Goal: Task Accomplishment & Management: Manage account settings

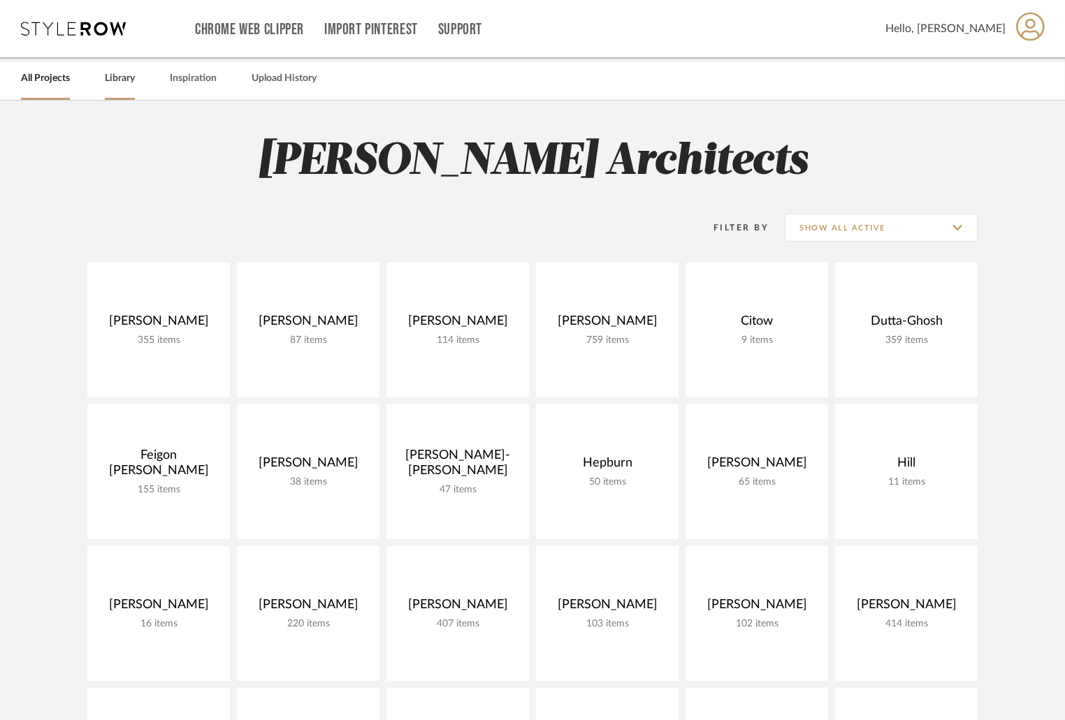
click at [124, 81] on link "Library" at bounding box center [120, 78] width 30 height 19
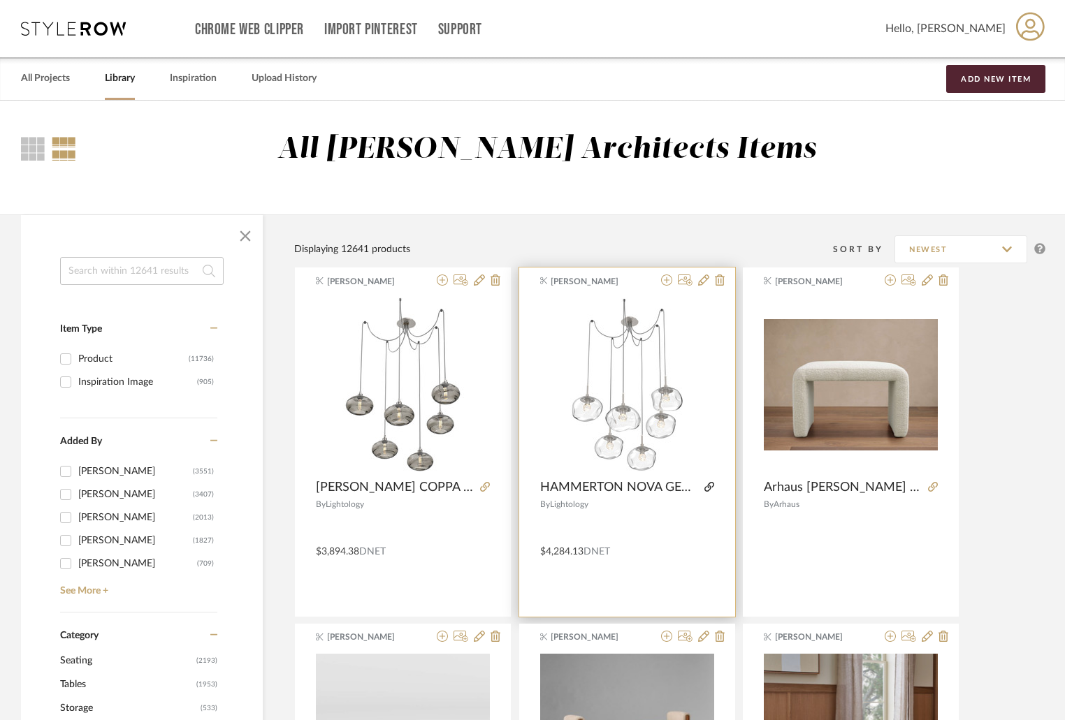
click at [708, 483] on icon at bounding box center [709, 487] width 10 height 10
click at [698, 275] on icon at bounding box center [703, 280] width 11 height 11
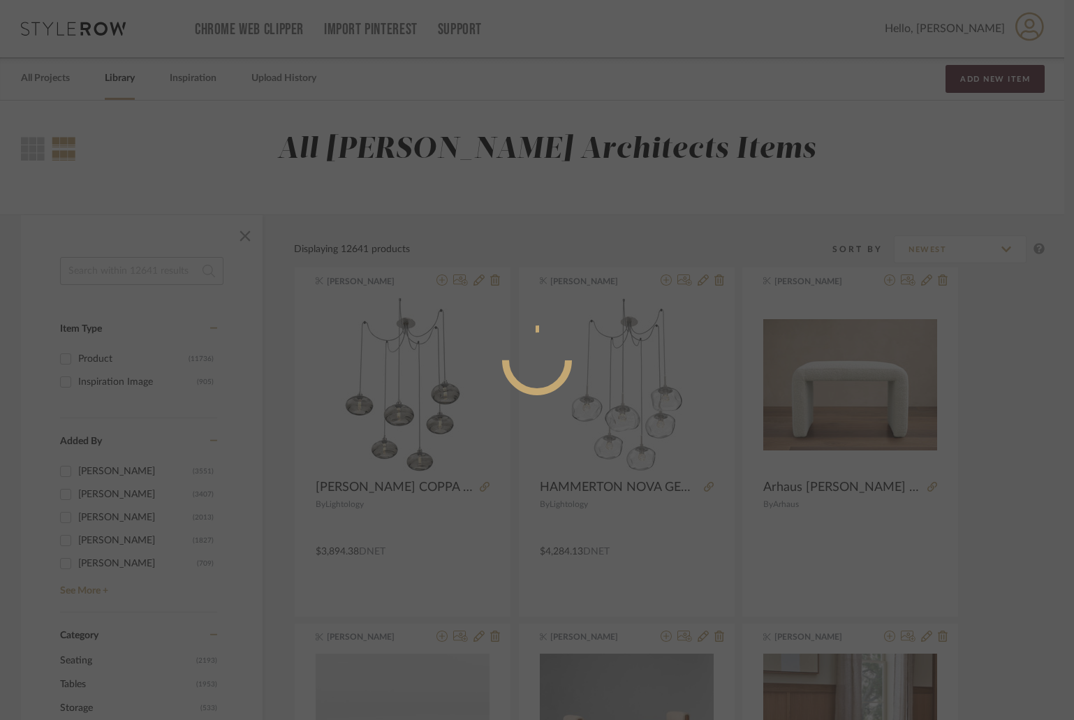
radio input "true"
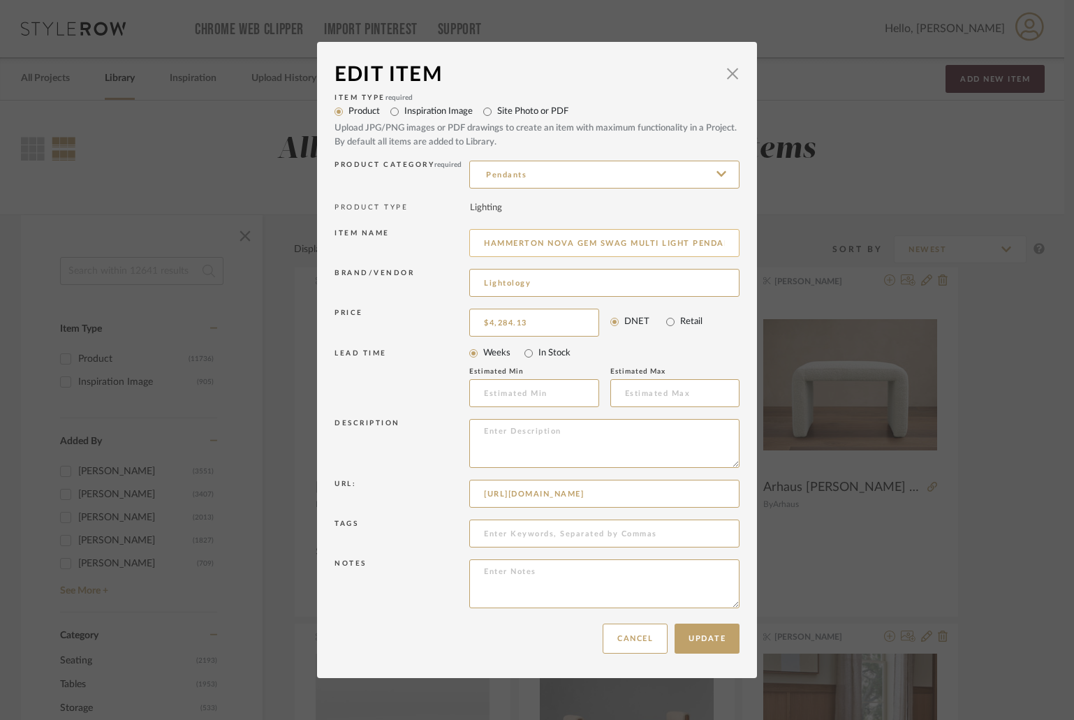
click at [608, 247] on input "HAMMERTON NOVA GEM SWAG MULTI LIGHT PENDANT 19"-298"DIA X 15.3"-120"H 10"DIA X …" at bounding box center [604, 243] width 270 height 28
click at [615, 244] on input "HAMMERTON NOVA GEM SWAG MULTI LIGHT PENDANT 19"-298"DIA X 15.3"-120"H 10"DIA X …" at bounding box center [604, 243] width 270 height 28
drag, startPoint x: 627, startPoint y: 242, endPoint x: 654, endPoint y: 243, distance: 27.3
click at [654, 243] on input "HAMMERTON NOVA GEM SWAG MULTI LIGHT PENDANT 19"-298"DIA X 15.3"-120"H 10"DIA X …" at bounding box center [604, 243] width 270 height 28
type input "HAMMERTON NOVA GEM SWAG 6 LIGHT PENDANT 19"-298"DIA X 15.3"-120"H 10"DIA X 7.4"…"
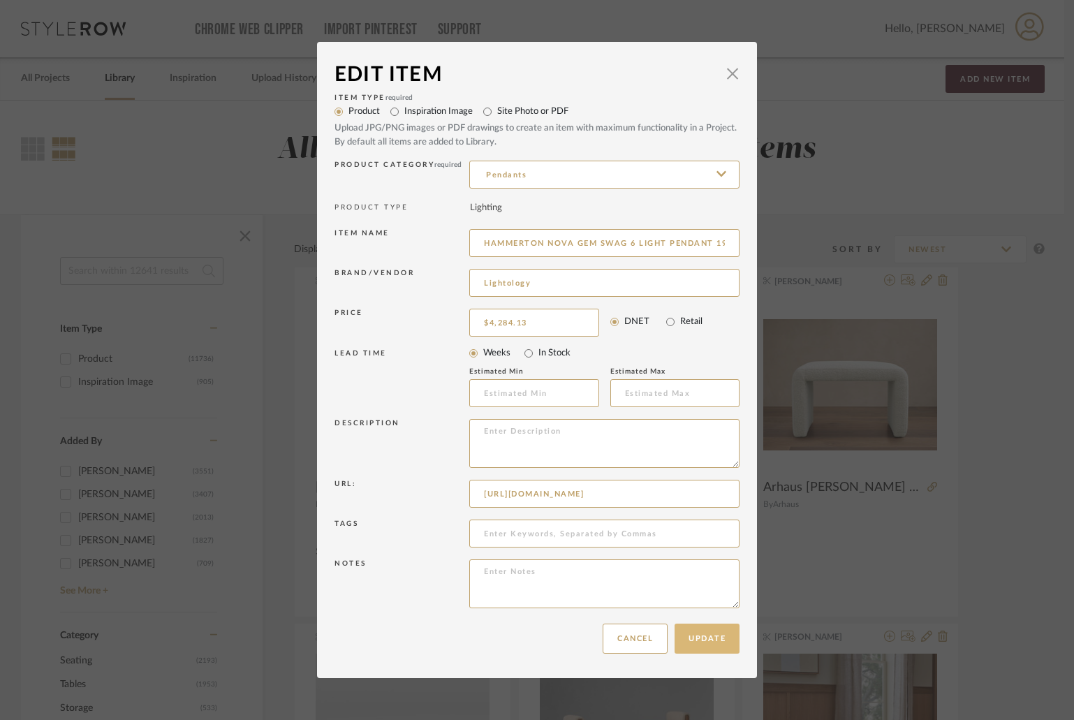
click at [708, 641] on button "Update" at bounding box center [707, 639] width 65 height 30
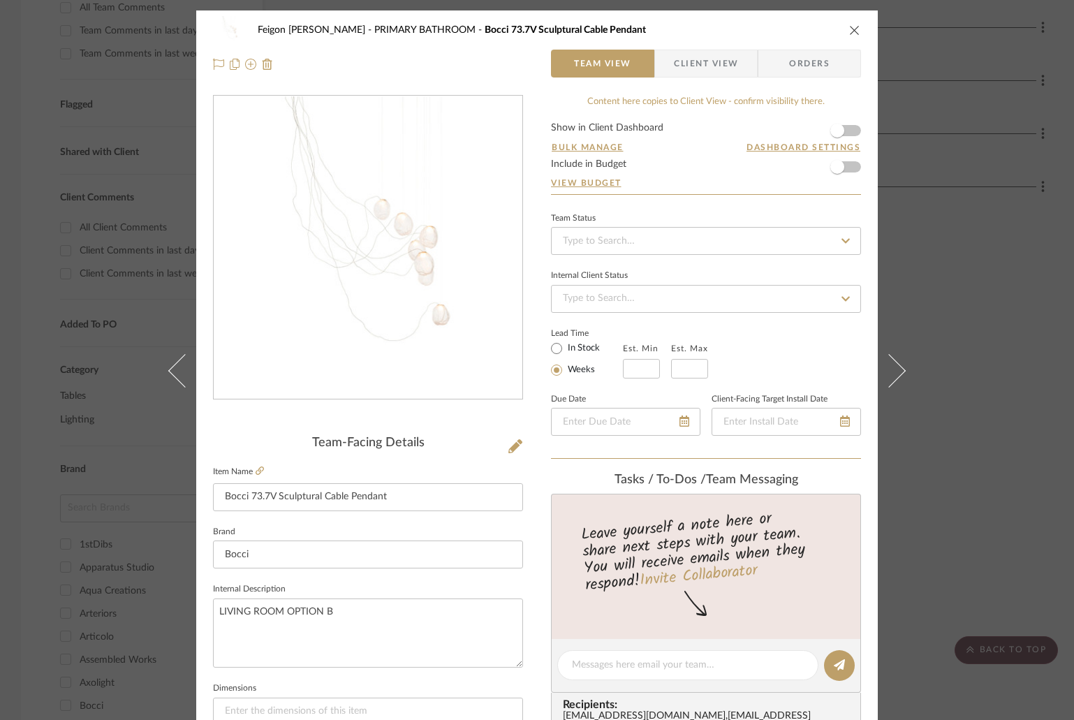
drag, startPoint x: 840, startPoint y: 24, endPoint x: 848, endPoint y: 29, distance: 9.1
click at [842, 27] on div "Feigon Bialer PRIMARY BATHROOM Bocci 73.7V Sculptural Cable Pendant" at bounding box center [537, 30] width 648 height 28
click at [849, 29] on icon "close" at bounding box center [854, 29] width 11 height 11
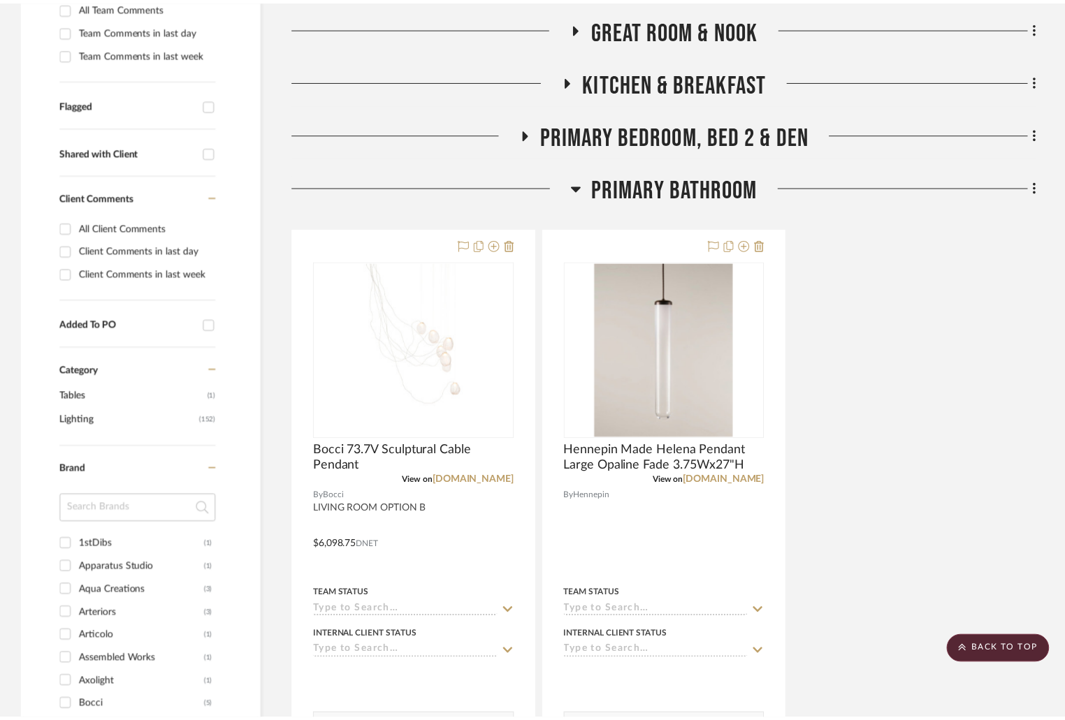
scroll to position [419, 0]
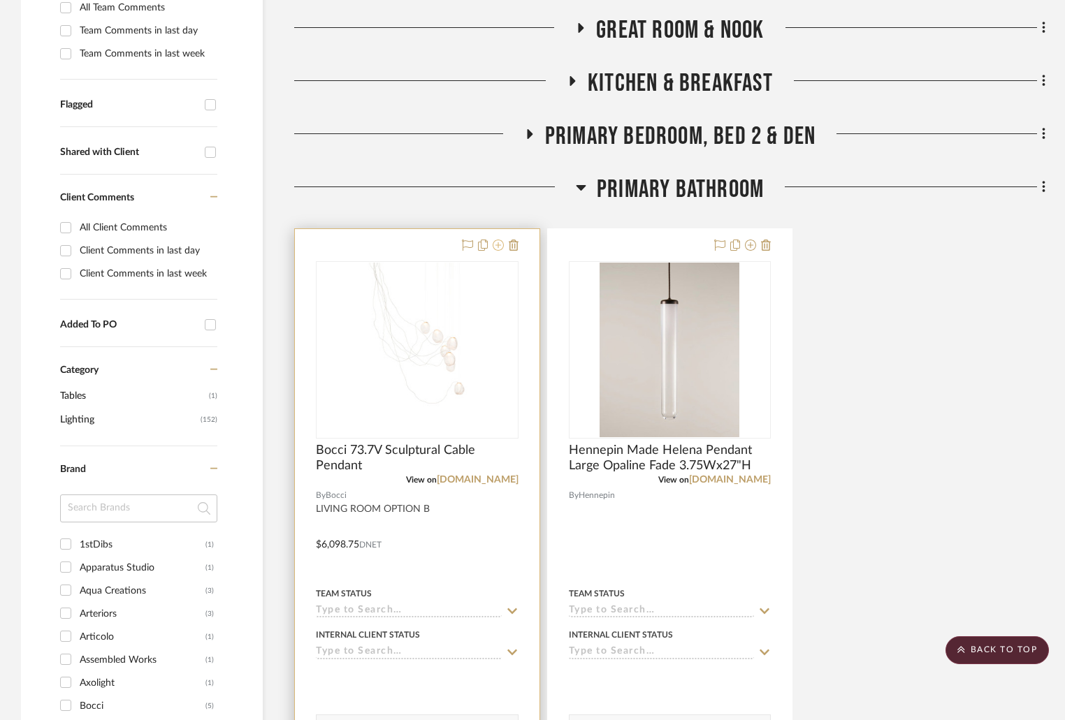
click at [496, 247] on icon at bounding box center [497, 245] width 11 height 11
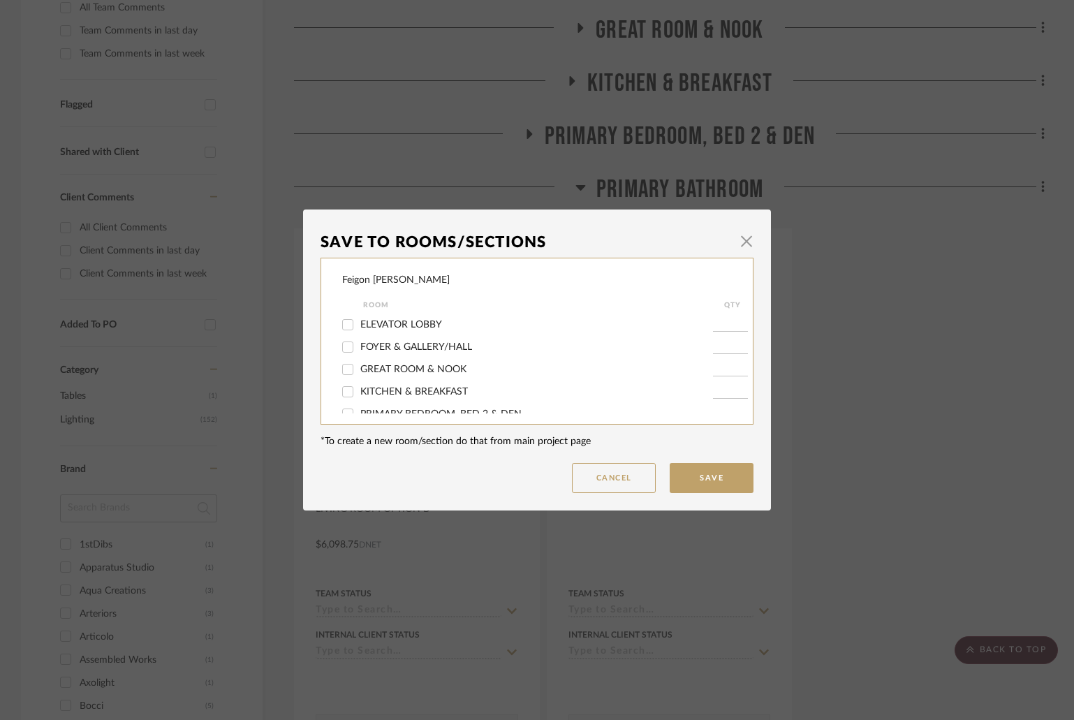
scroll to position [82, 0]
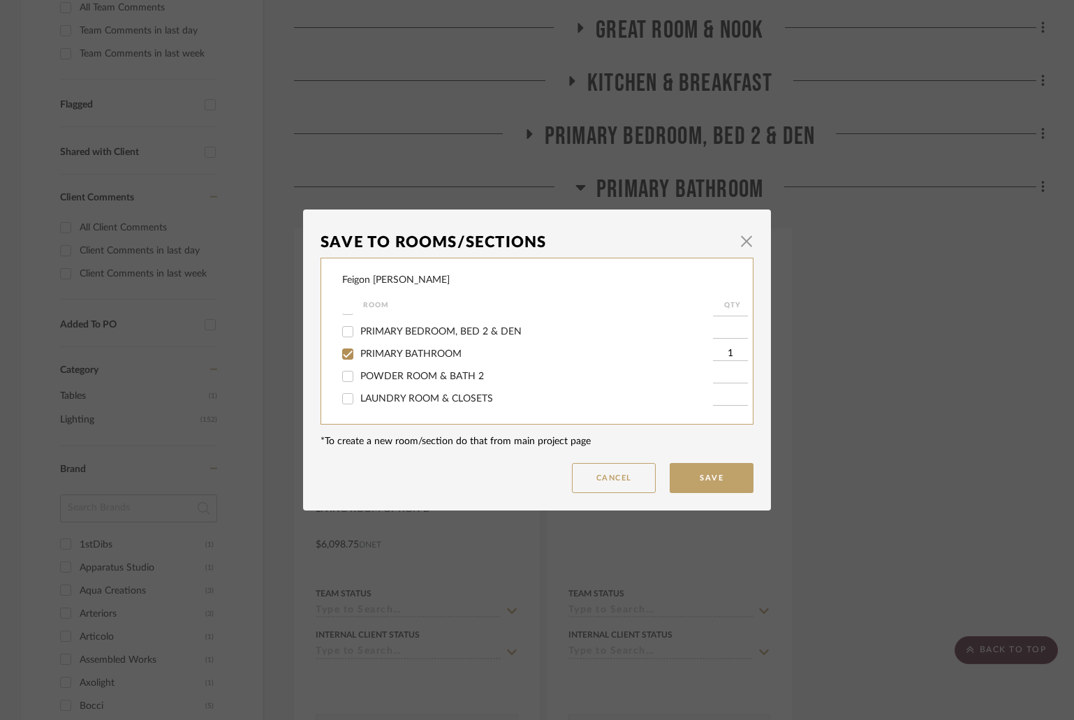
click at [382, 353] on span "PRIMARY BATHROOM" at bounding box center [410, 354] width 101 height 10
click at [359, 353] on input "PRIMARY BATHROOM" at bounding box center [348, 354] width 22 height 22
checkbox input "false"
click at [714, 472] on button "Save" at bounding box center [712, 478] width 84 height 30
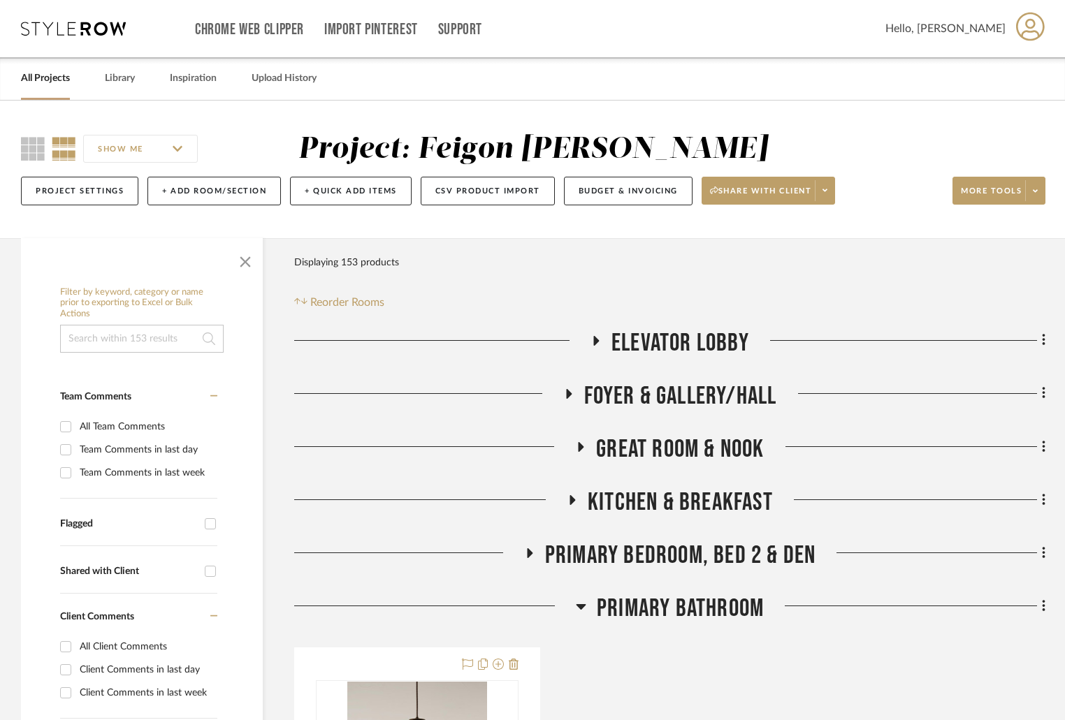
scroll to position [140, 0]
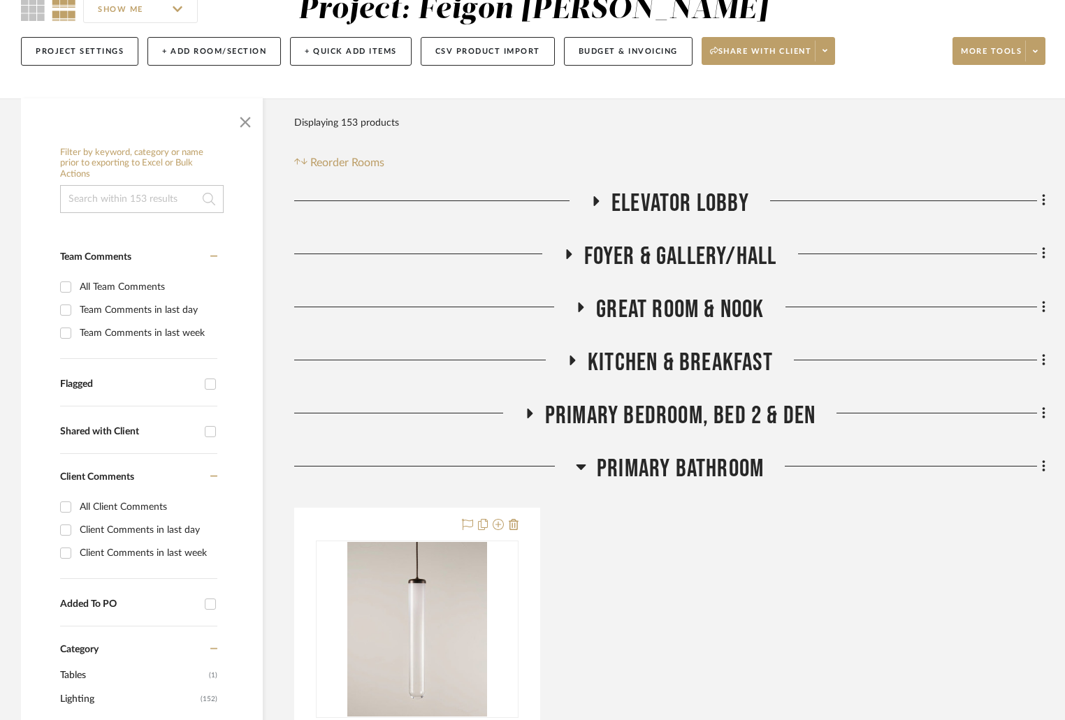
click at [582, 470] on icon at bounding box center [581, 466] width 10 height 17
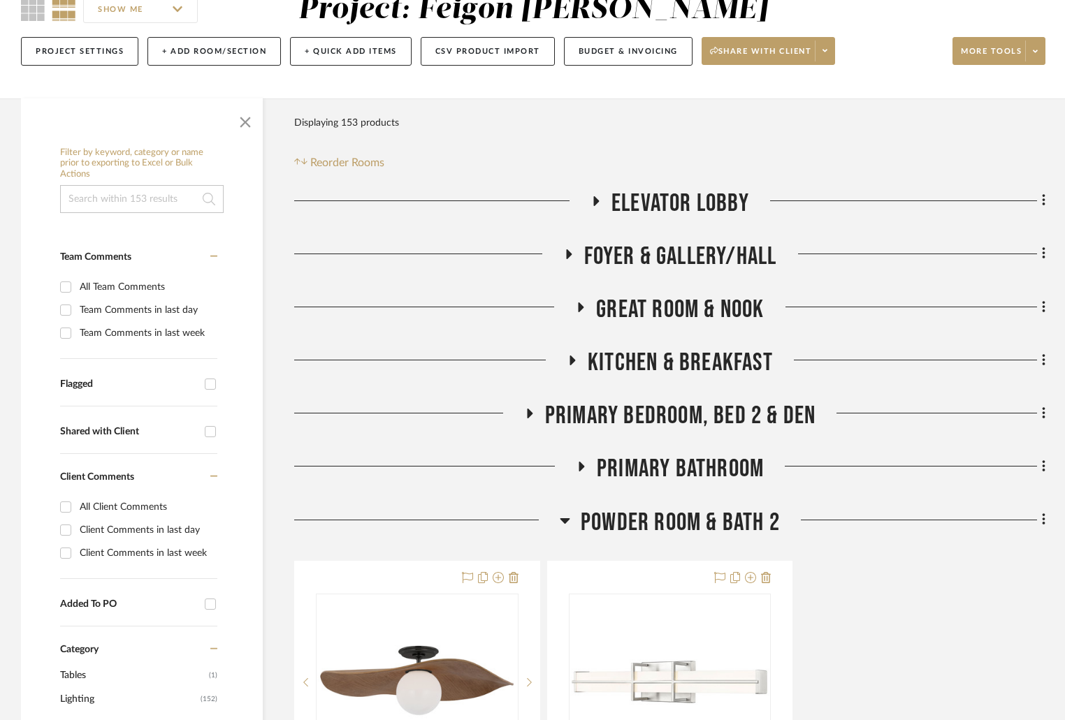
click at [582, 470] on icon at bounding box center [580, 467] width 17 height 10
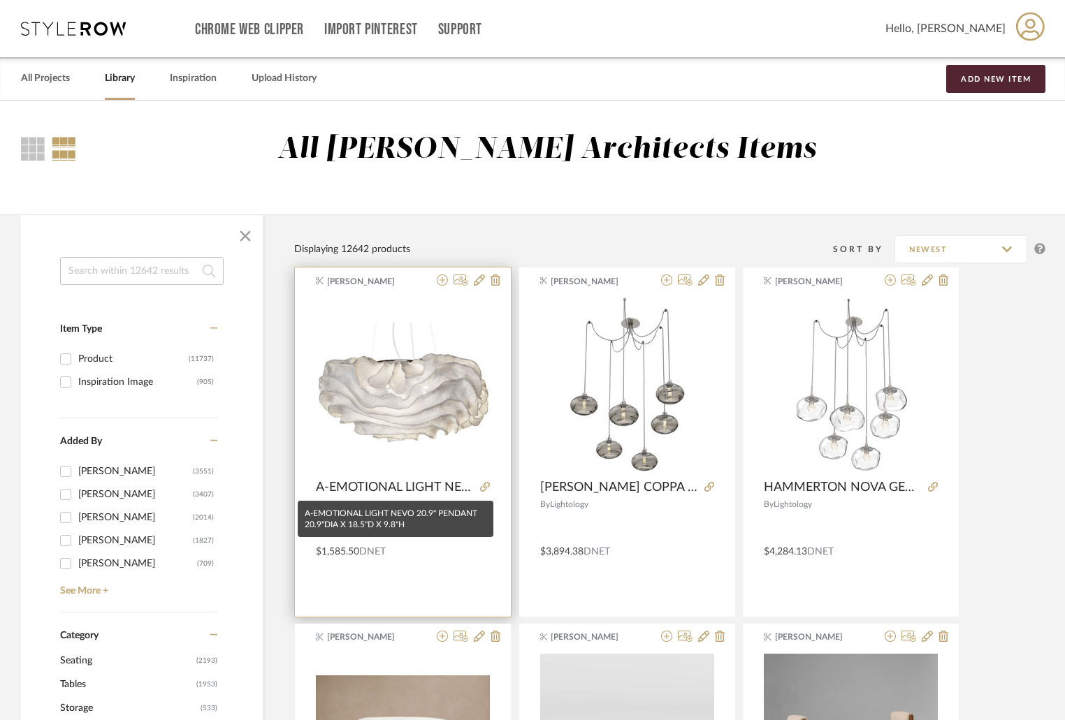
click at [447, 486] on span "A-EMOTIONAL LIGHT NEVO 20.9" PENDANT 20.9"DIA X 18.5"D X 9.8"H" at bounding box center [395, 487] width 159 height 15
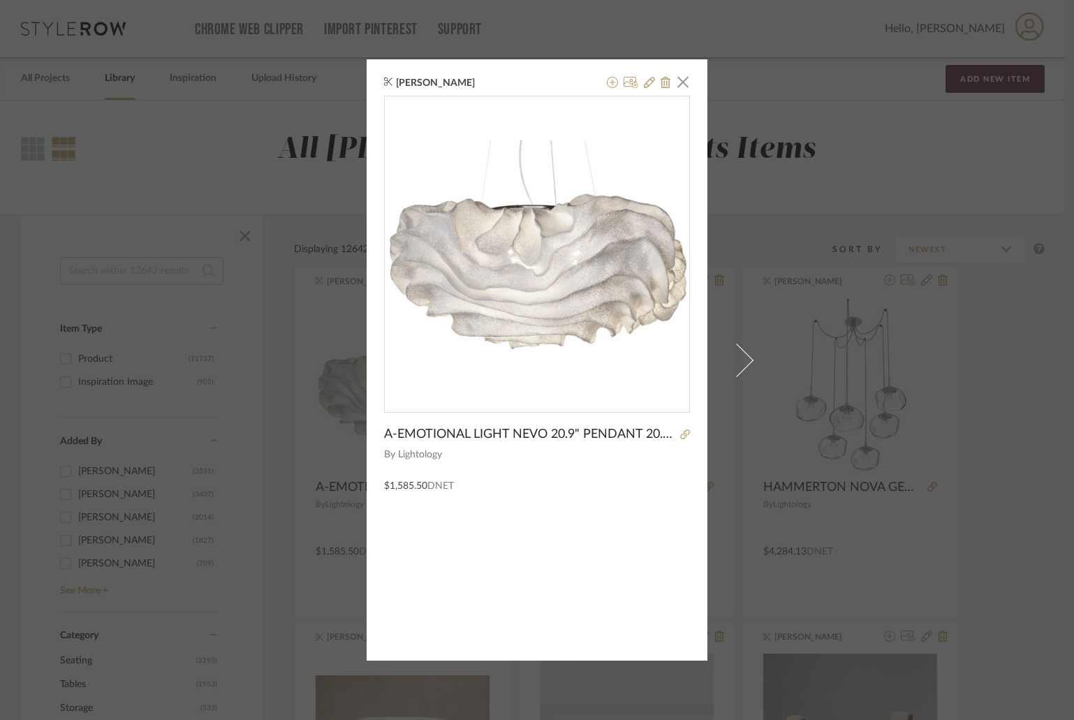
click at [397, 424] on div "A-EMOTIONAL LIGHT NEVO 20.9" PENDANT 20.9"DIA X 18.5"D X 9.8"H By Lightology $1…" at bounding box center [537, 294] width 306 height 397
click at [647, 82] on icon at bounding box center [649, 82] width 11 height 11
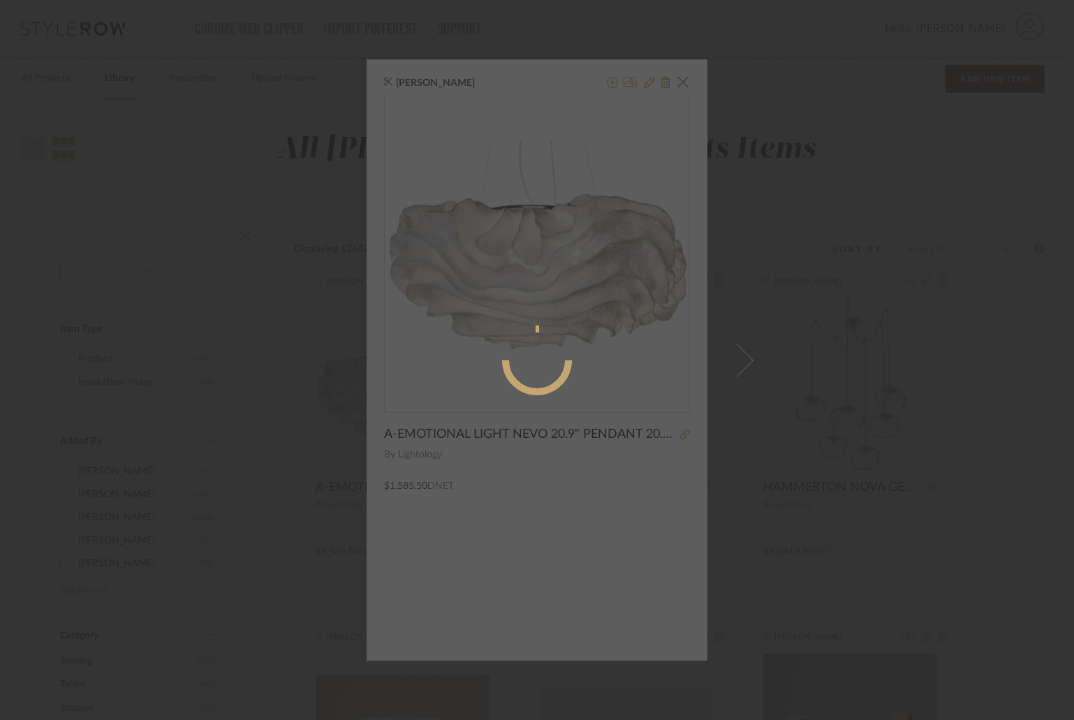
radio input "true"
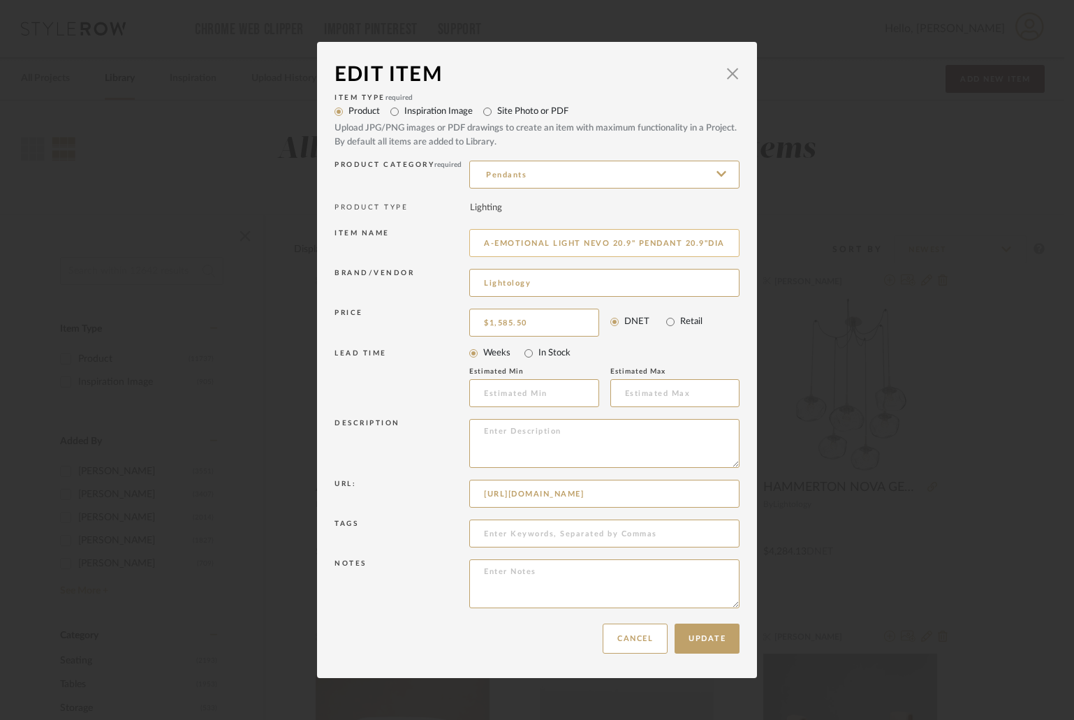
scroll to position [0, 79]
drag, startPoint x: 476, startPoint y: 247, endPoint x: 729, endPoint y: 246, distance: 252.9
click at [729, 246] on input "A-EMOTIONAL LIGHT NEVO 20.9" PENDANT 20.9"DIA X 18.5"D X 9.8"H" at bounding box center [604, 243] width 270 height 28
click at [726, 71] on span "button" at bounding box center [733, 73] width 28 height 28
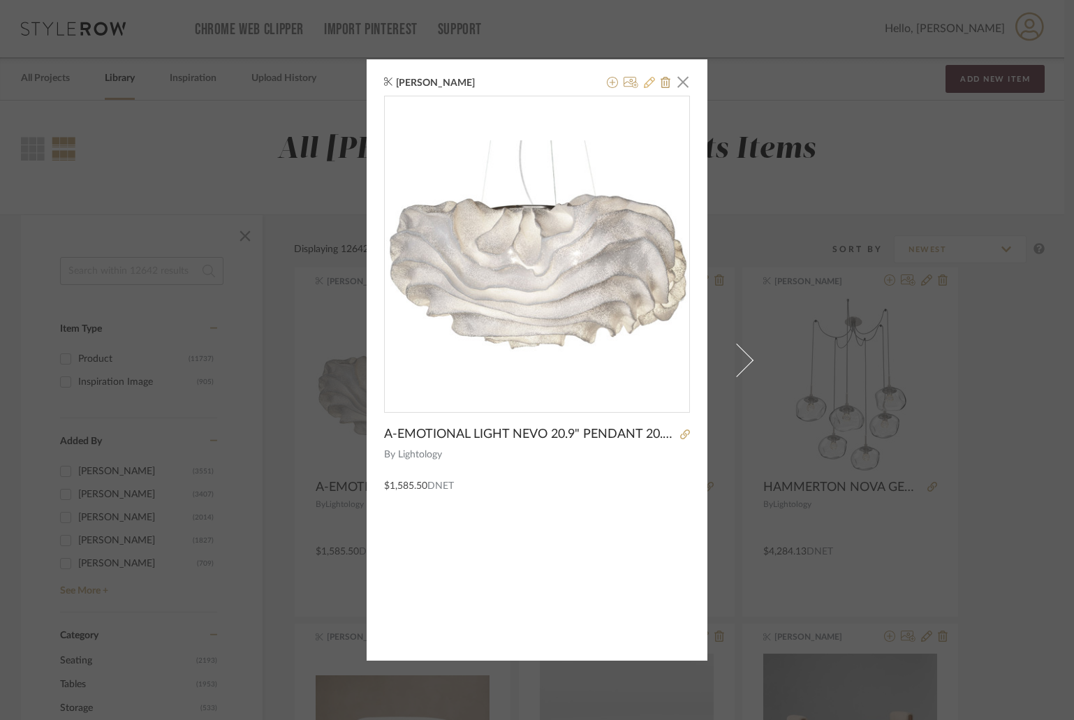
click at [644, 89] on button at bounding box center [649, 83] width 11 height 17
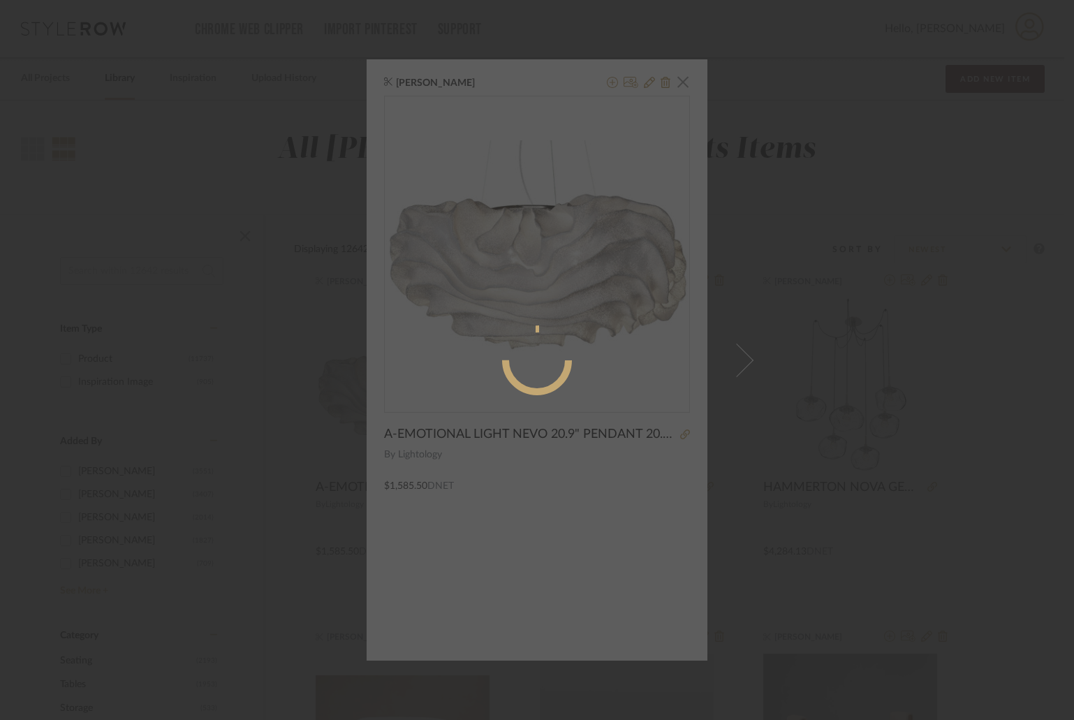
radio input "true"
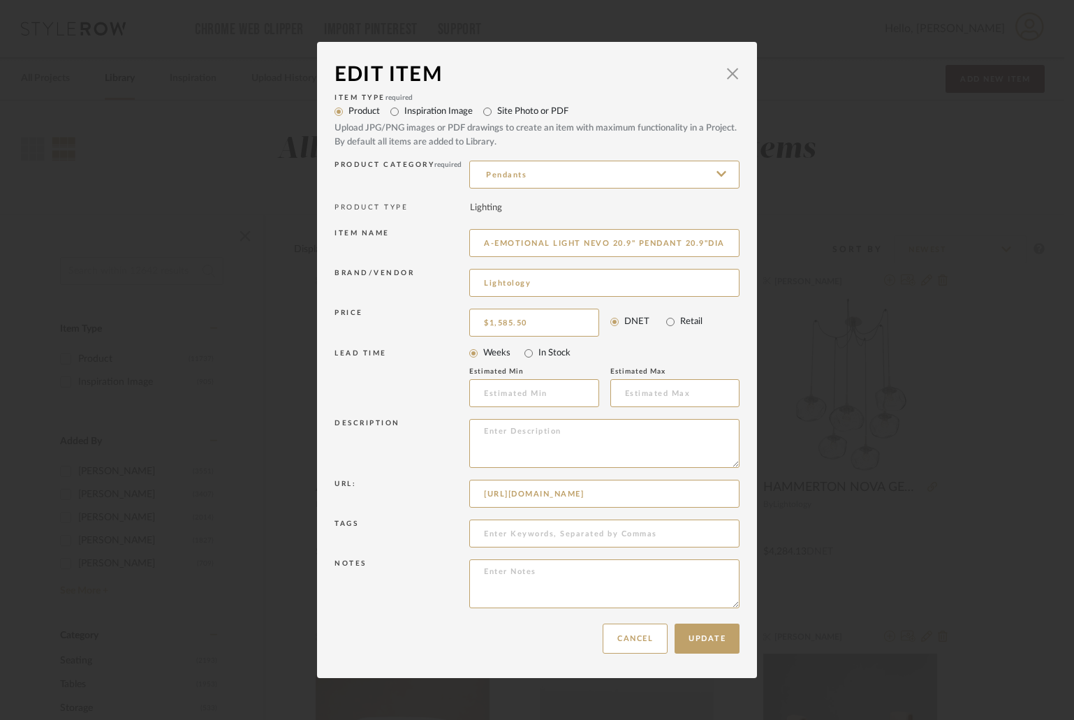
scroll to position [0, 79]
drag, startPoint x: 476, startPoint y: 244, endPoint x: 761, endPoint y: 256, distance: 284.5
click at [761, 256] on div "Edit Item × Item Type required Product Inspiration Image Site Photo or PDF Uplo…" at bounding box center [537, 360] width 1074 height 720
click at [732, 81] on span "button" at bounding box center [733, 73] width 28 height 28
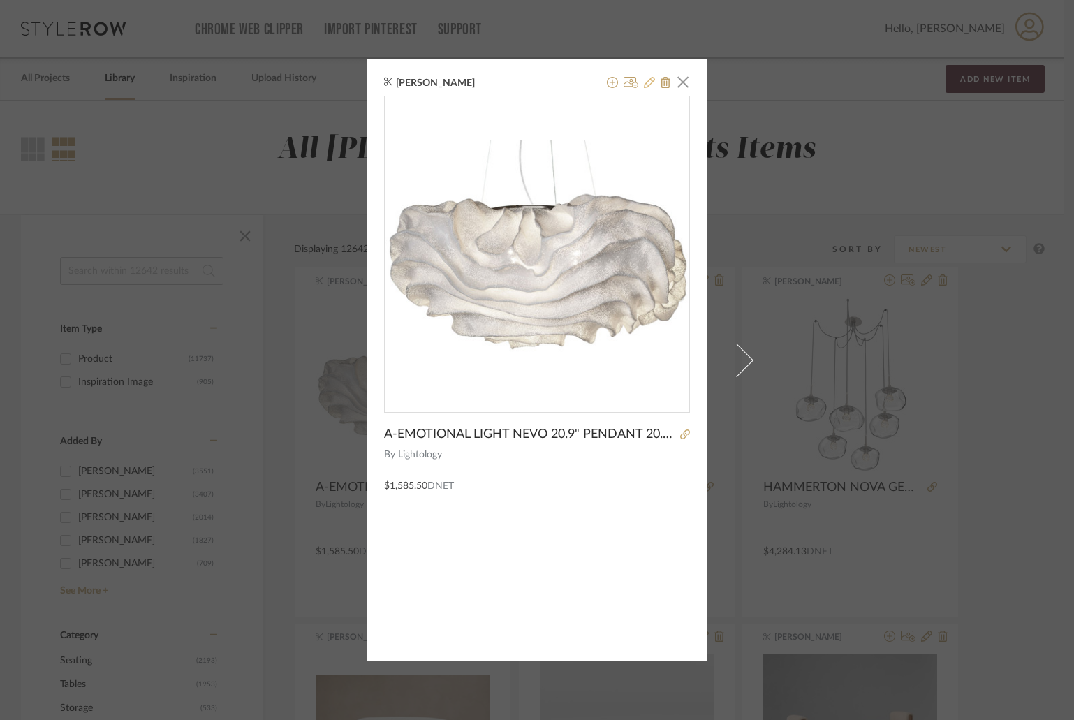
click at [644, 83] on icon at bounding box center [649, 82] width 11 height 11
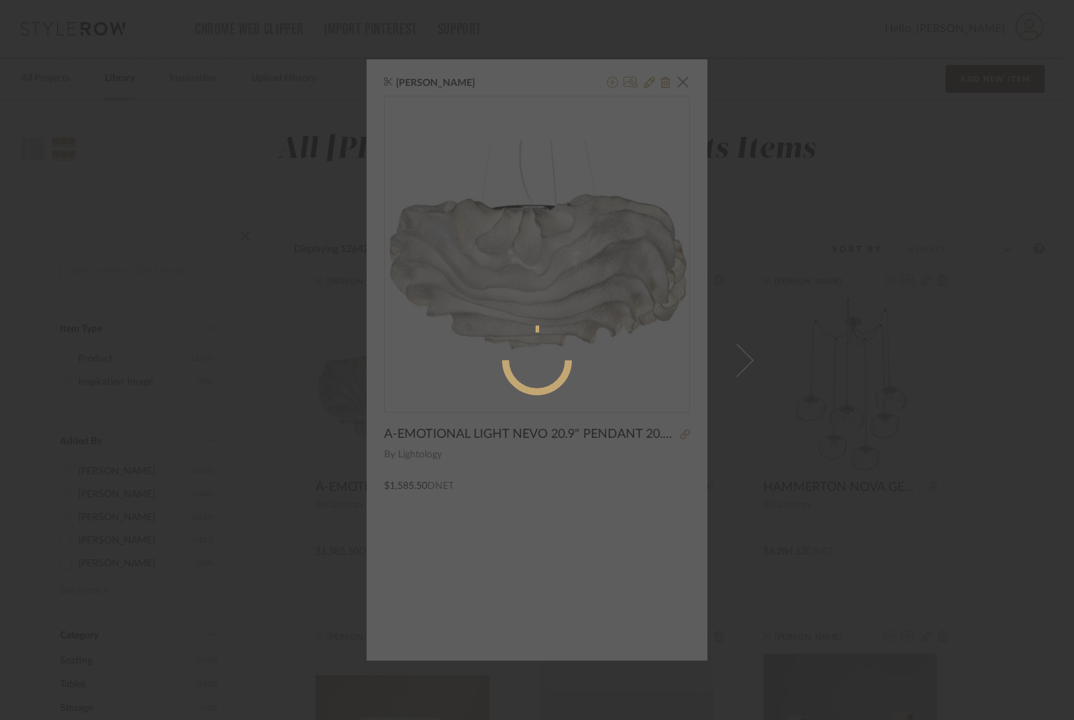
radio input "true"
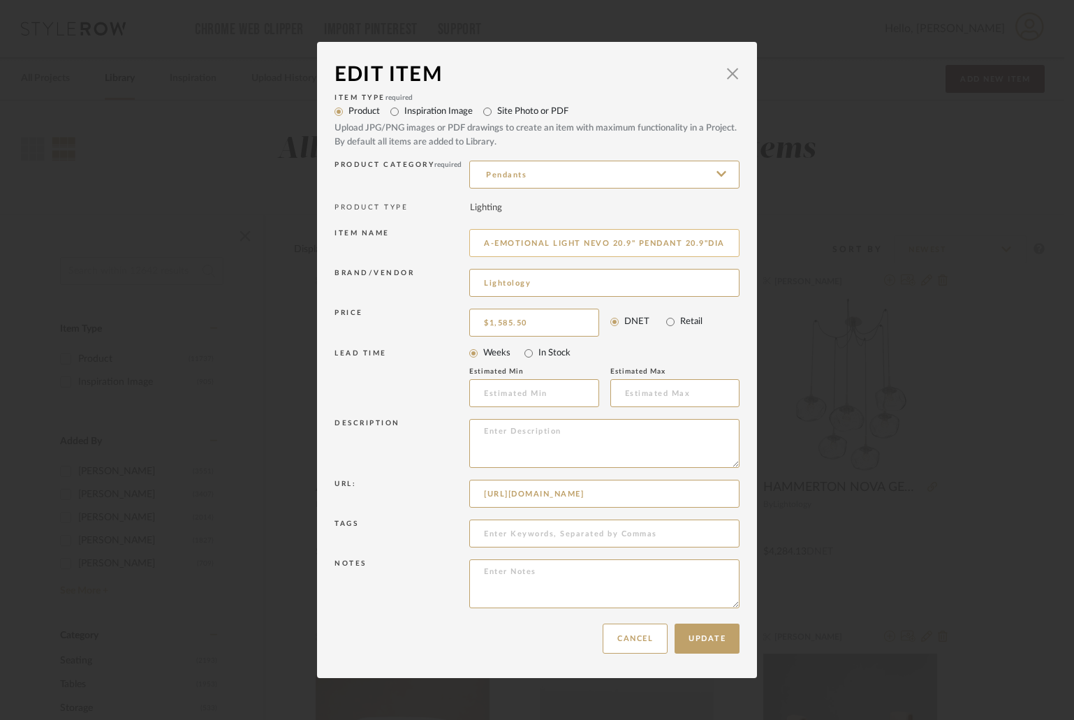
drag, startPoint x: 479, startPoint y: 241, endPoint x: 675, endPoint y: 245, distance: 196.3
click at [675, 245] on input "A-EMOTIONAL LIGHT NEVO 20.9" PENDANT 20.9"DIA X 18.5"D X 9.8"H" at bounding box center [604, 243] width 270 height 28
click at [731, 69] on span "button" at bounding box center [733, 73] width 28 height 28
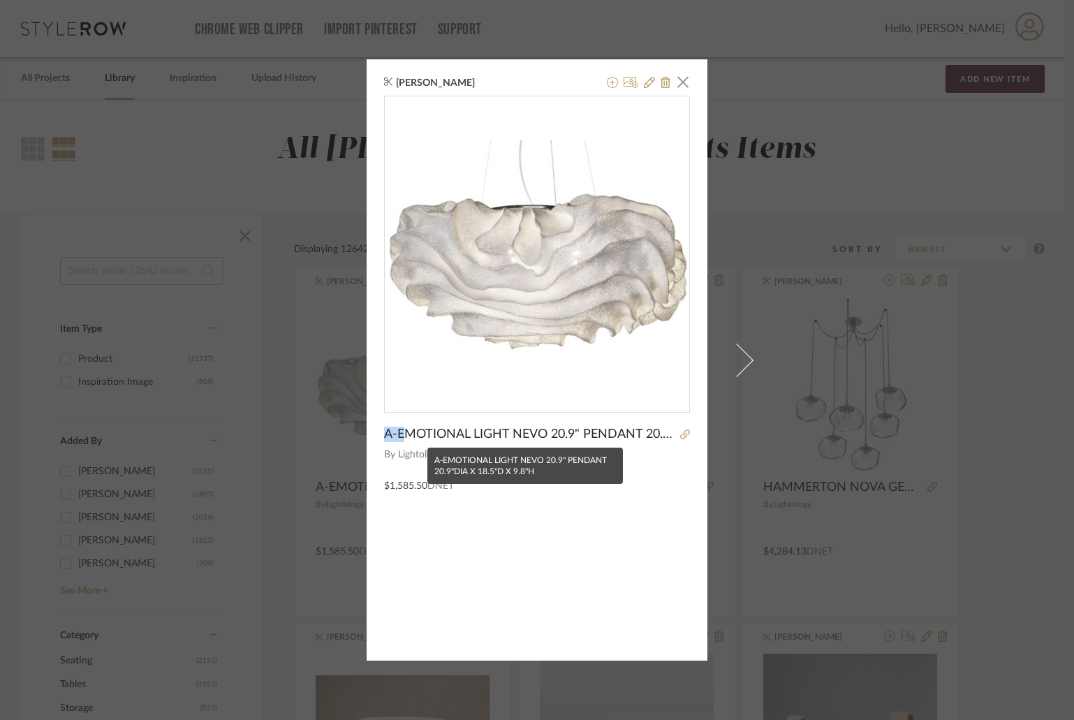
drag, startPoint x: 372, startPoint y: 435, endPoint x: 410, endPoint y: 434, distance: 37.7
click at [405, 434] on div "James Matthews × A-EMOTIONAL LIGHT NEVO 20.9" PENDANT 20.9"DIA X 18.5"D X 9.8"H…" at bounding box center [537, 359] width 341 height 601
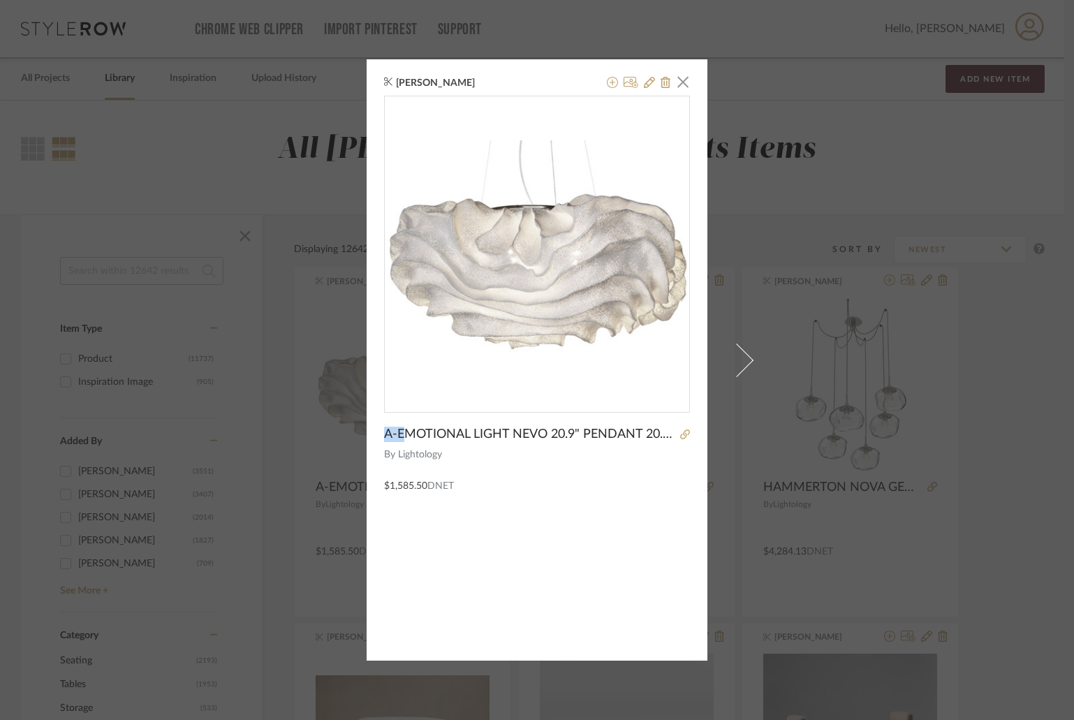
click at [378, 436] on div "James Matthews × A-EMOTIONAL LIGHT NEVO 20.9" PENDANT 20.9"DIA X 18.5"D X 9.8"H…" at bounding box center [537, 359] width 341 height 601
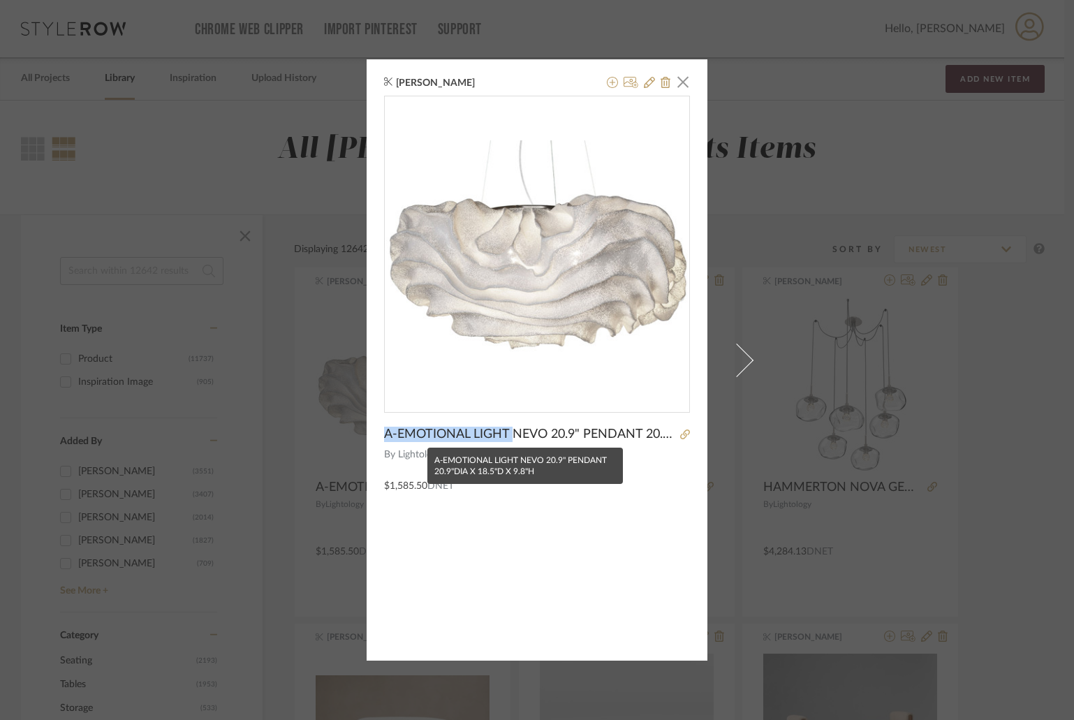
drag, startPoint x: 381, startPoint y: 436, endPoint x: 513, endPoint y: 439, distance: 132.1
click at [513, 439] on span "A-EMOTIONAL LIGHT NEVO 20.9" PENDANT 20.9"DIA X 18.5"D X 9.8"H" at bounding box center [530, 434] width 292 height 15
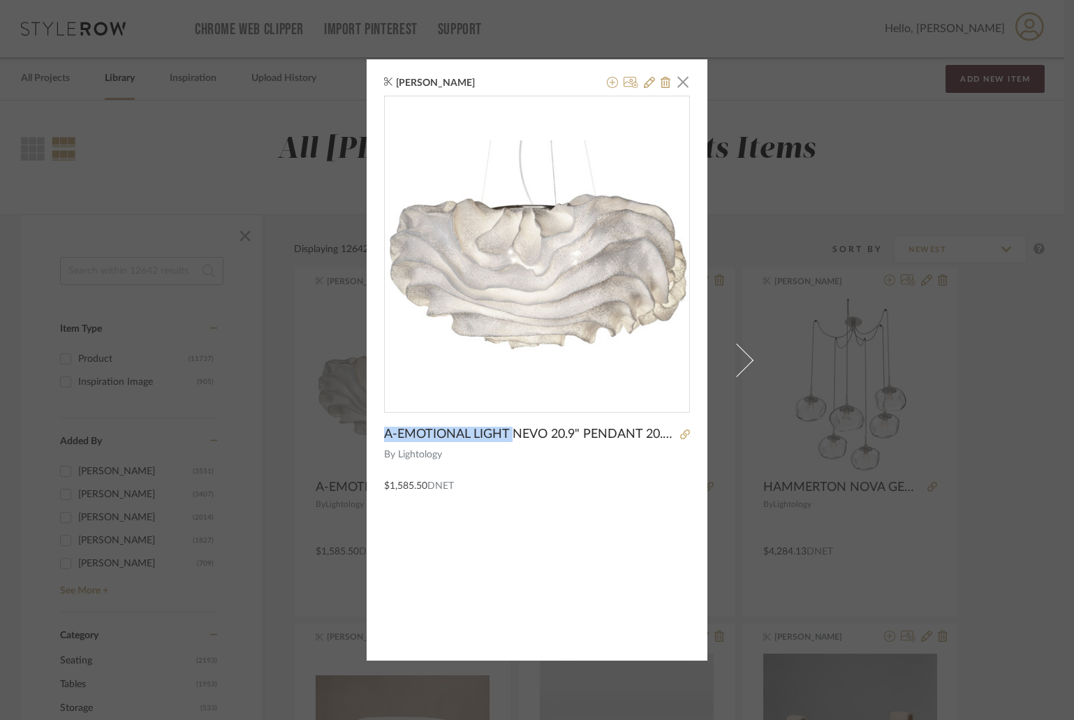
copy span "A-EMOTIONAL LIGHT"
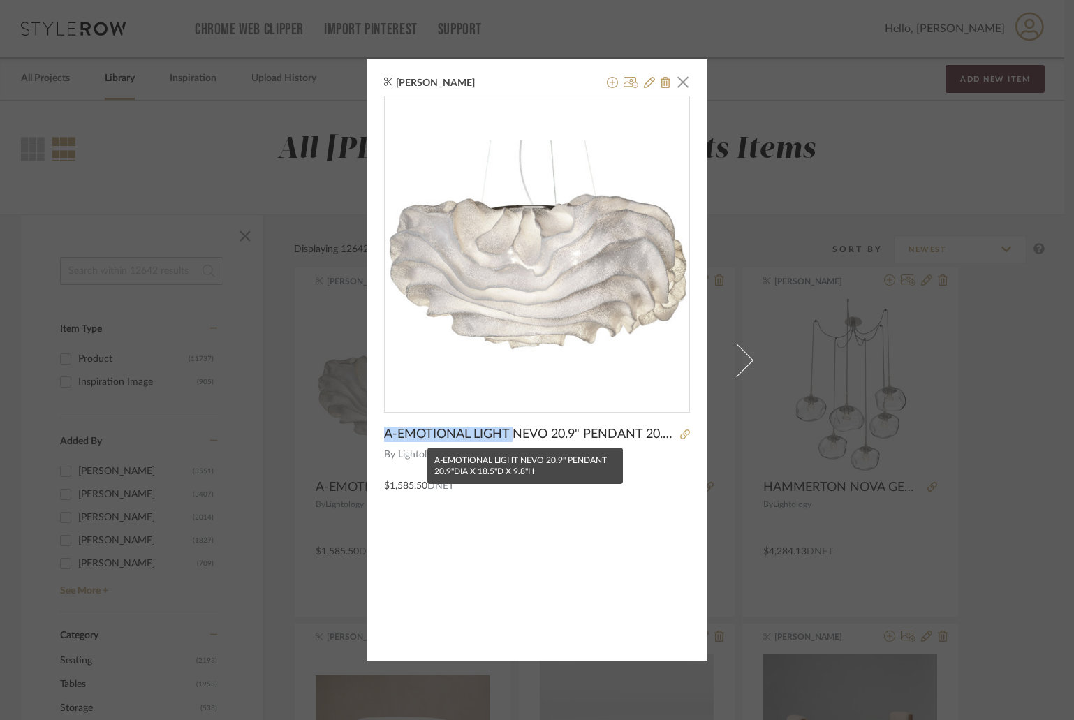
click at [467, 439] on span "A-EMOTIONAL LIGHT NEVO 20.9" PENDANT 20.9"DIA X 18.5"D X 9.8"H" at bounding box center [530, 434] width 292 height 15
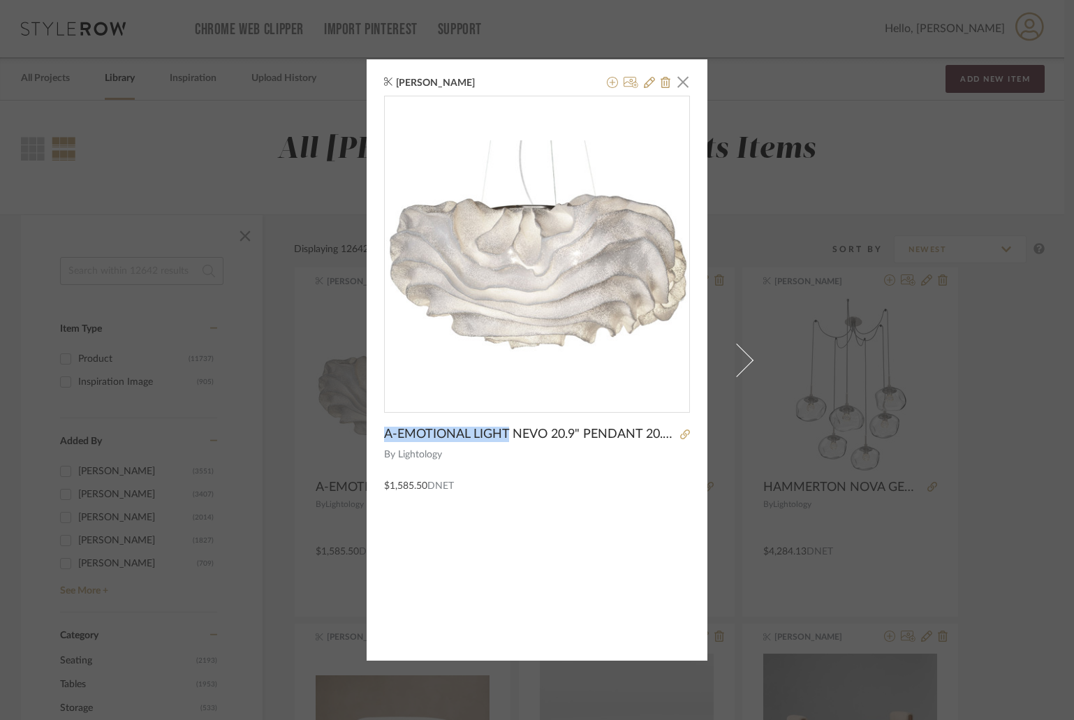
drag, startPoint x: 504, startPoint y: 431, endPoint x: 379, endPoint y: 432, distance: 125.7
click at [379, 432] on div "James Matthews × A-EMOTIONAL LIGHT NEVO 20.9" PENDANT 20.9"DIA X 18.5"D X 9.8"H…" at bounding box center [537, 359] width 341 height 601
copy span "A-EMOTIONAL LIGHT"
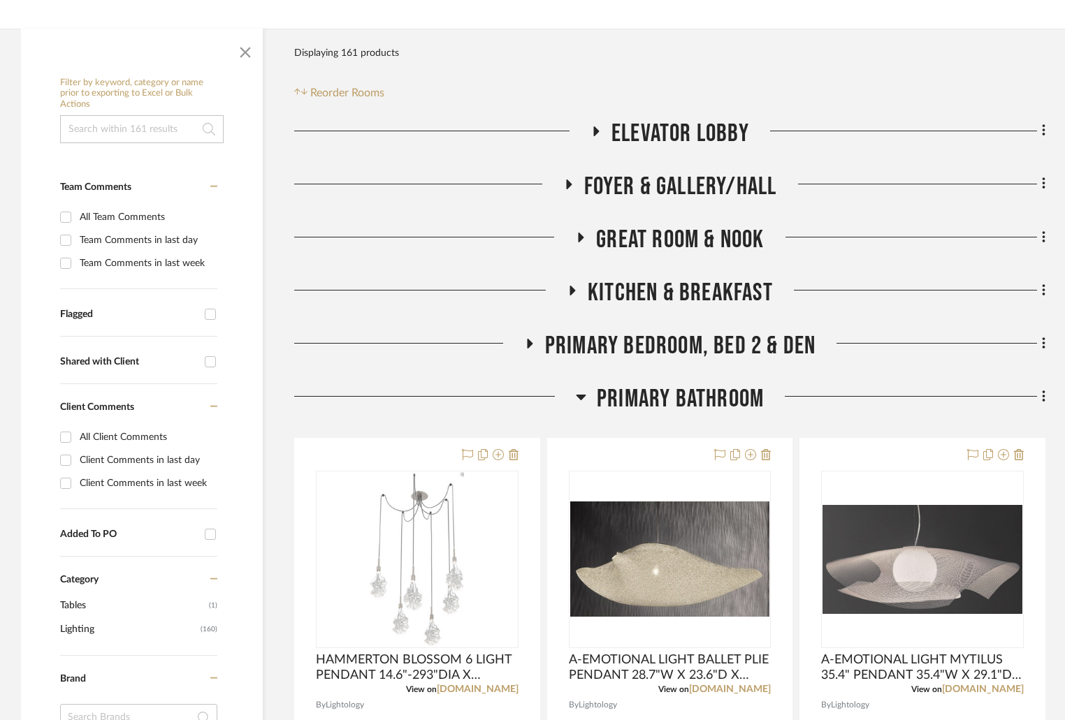
scroll to position [349, 0]
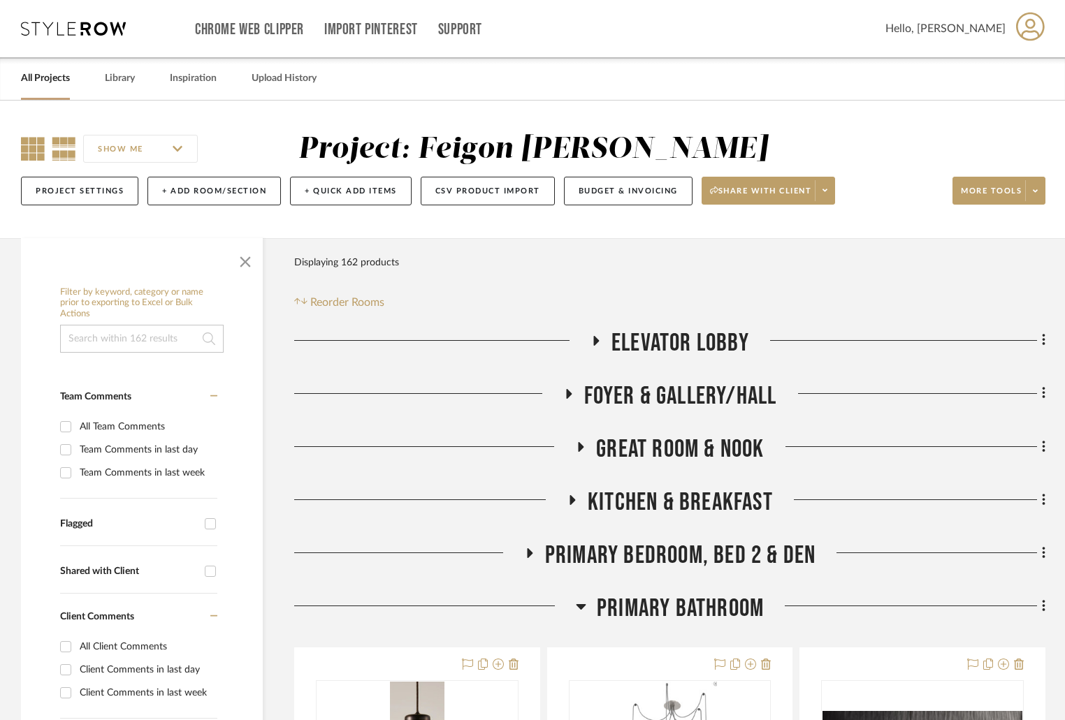
click at [24, 153] on icon at bounding box center [33, 149] width 24 height 24
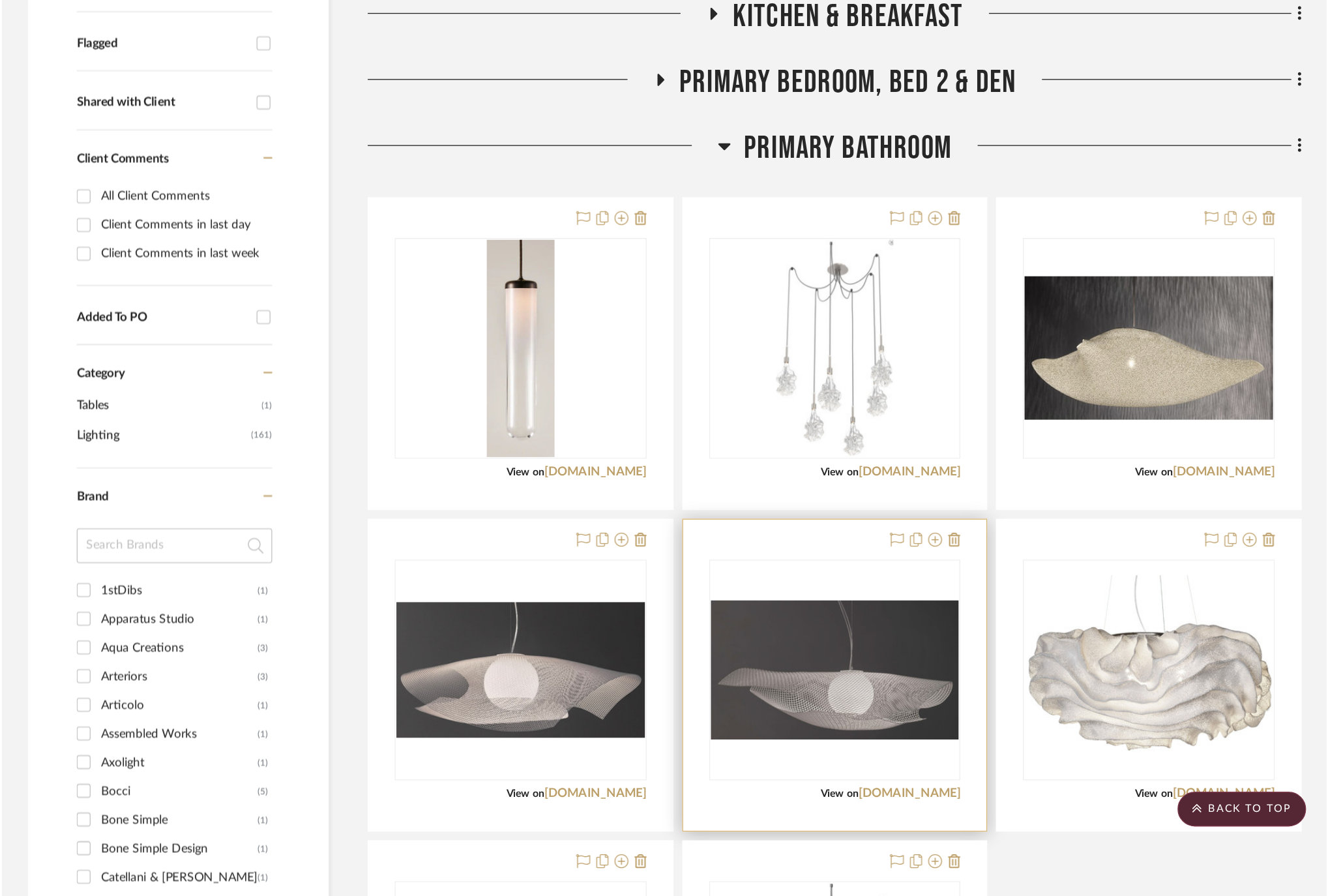
scroll to position [717, 0]
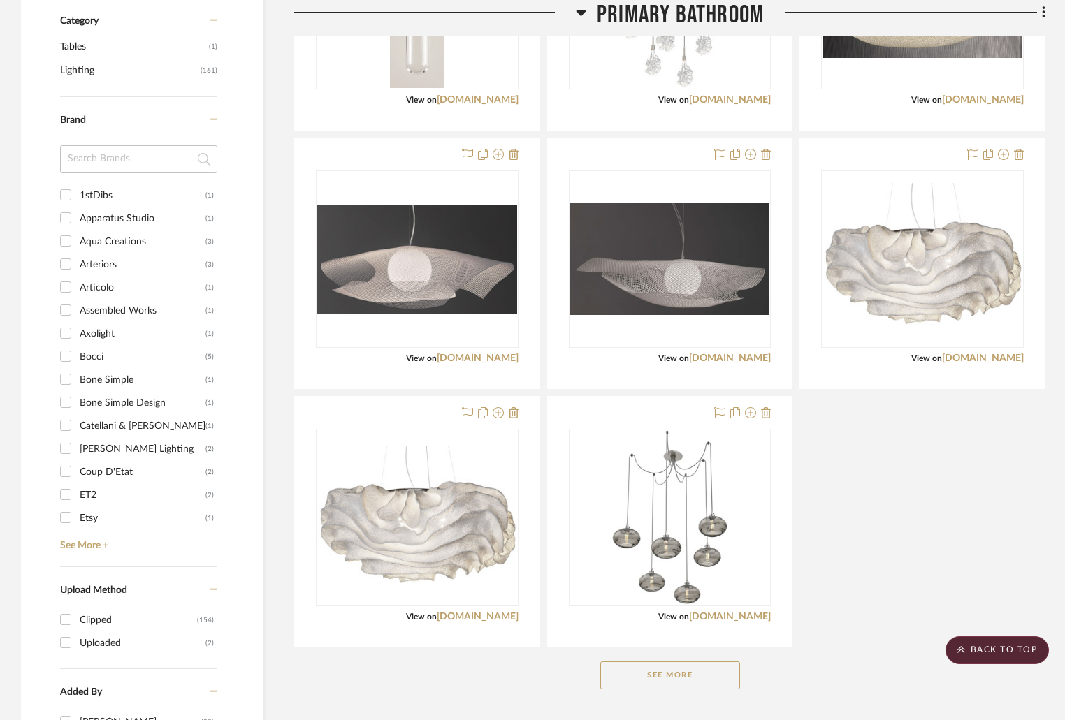
click at [695, 684] on button "See More" at bounding box center [670, 675] width 140 height 28
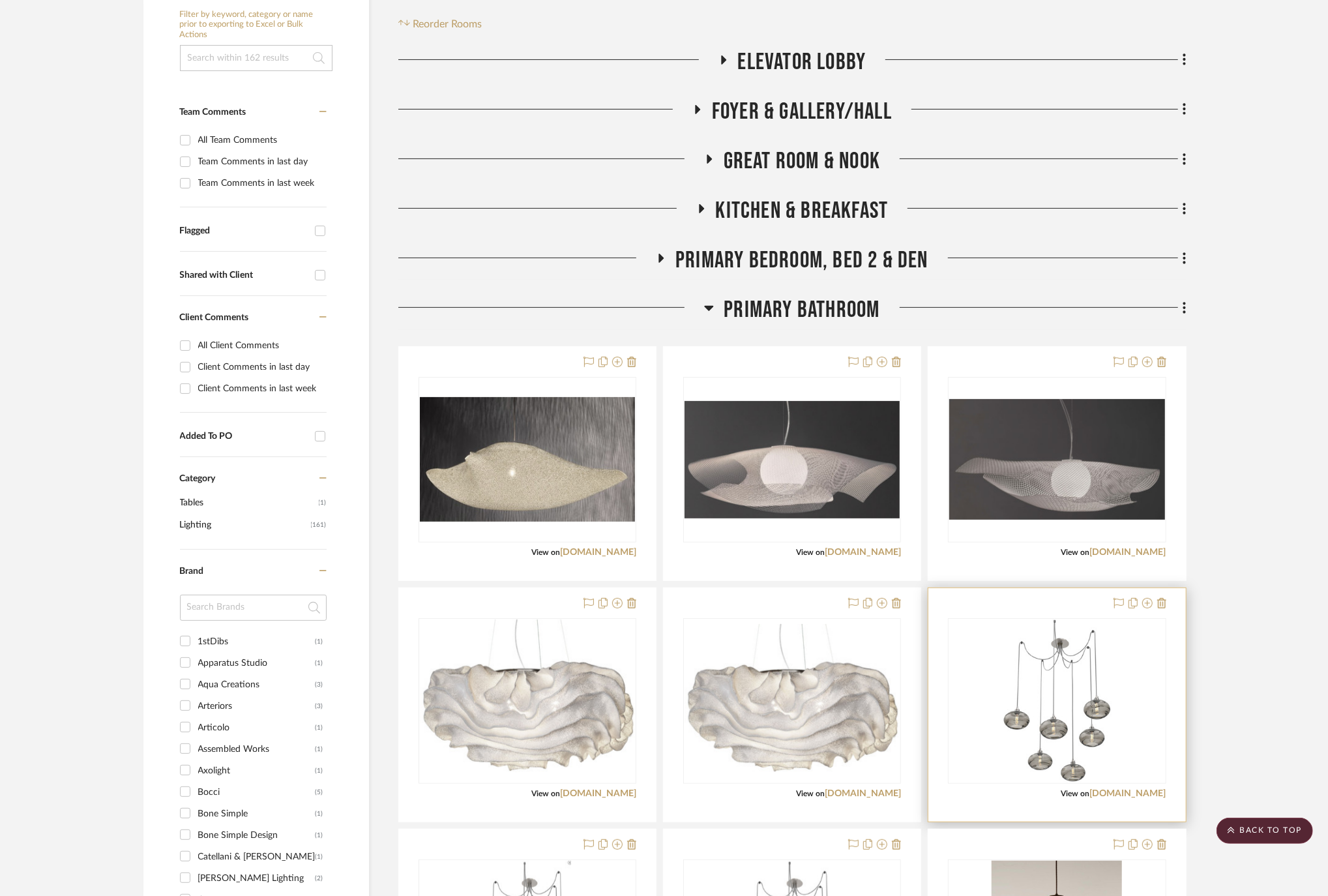
scroll to position [519, 0]
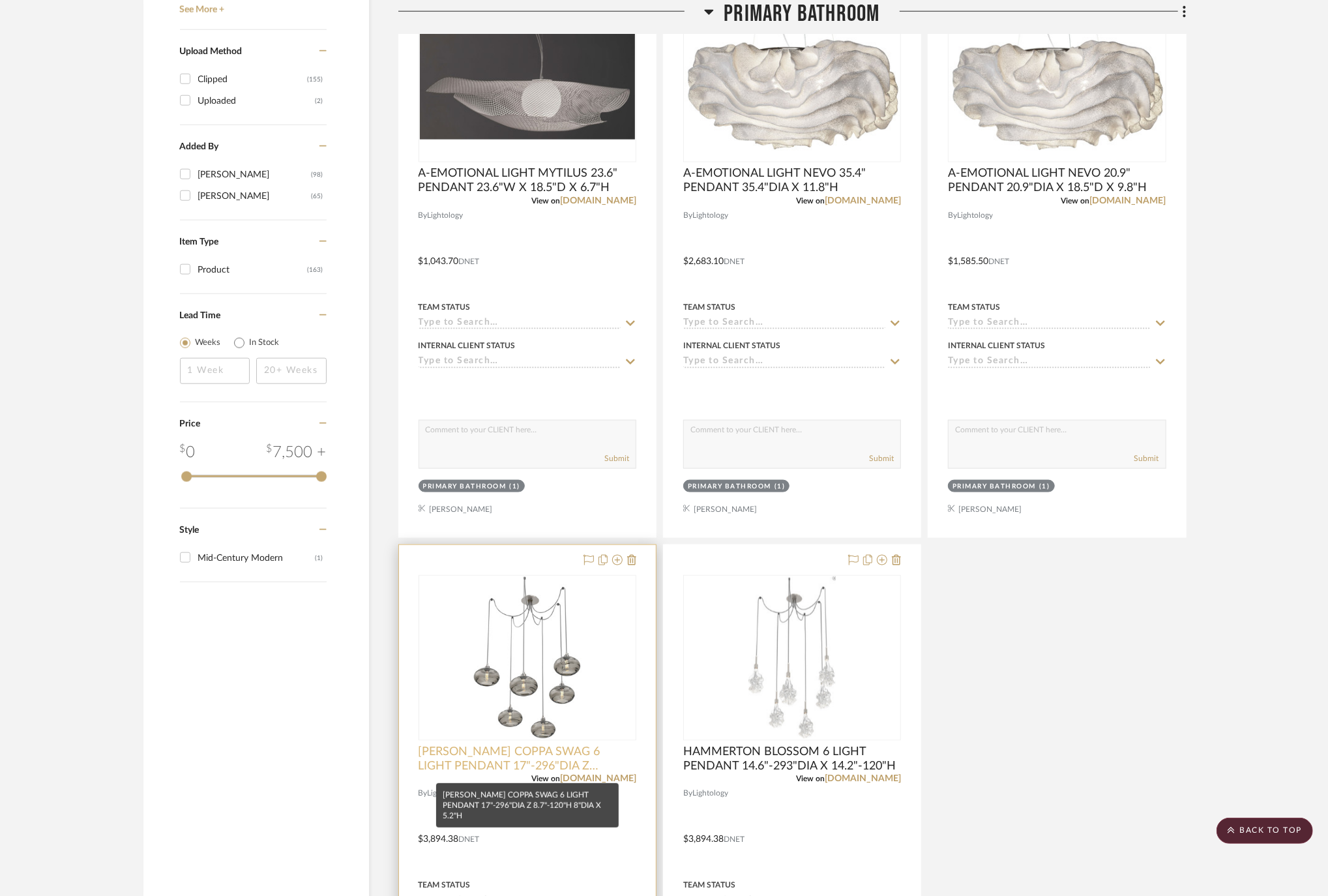
scroll to position [1391, 0]
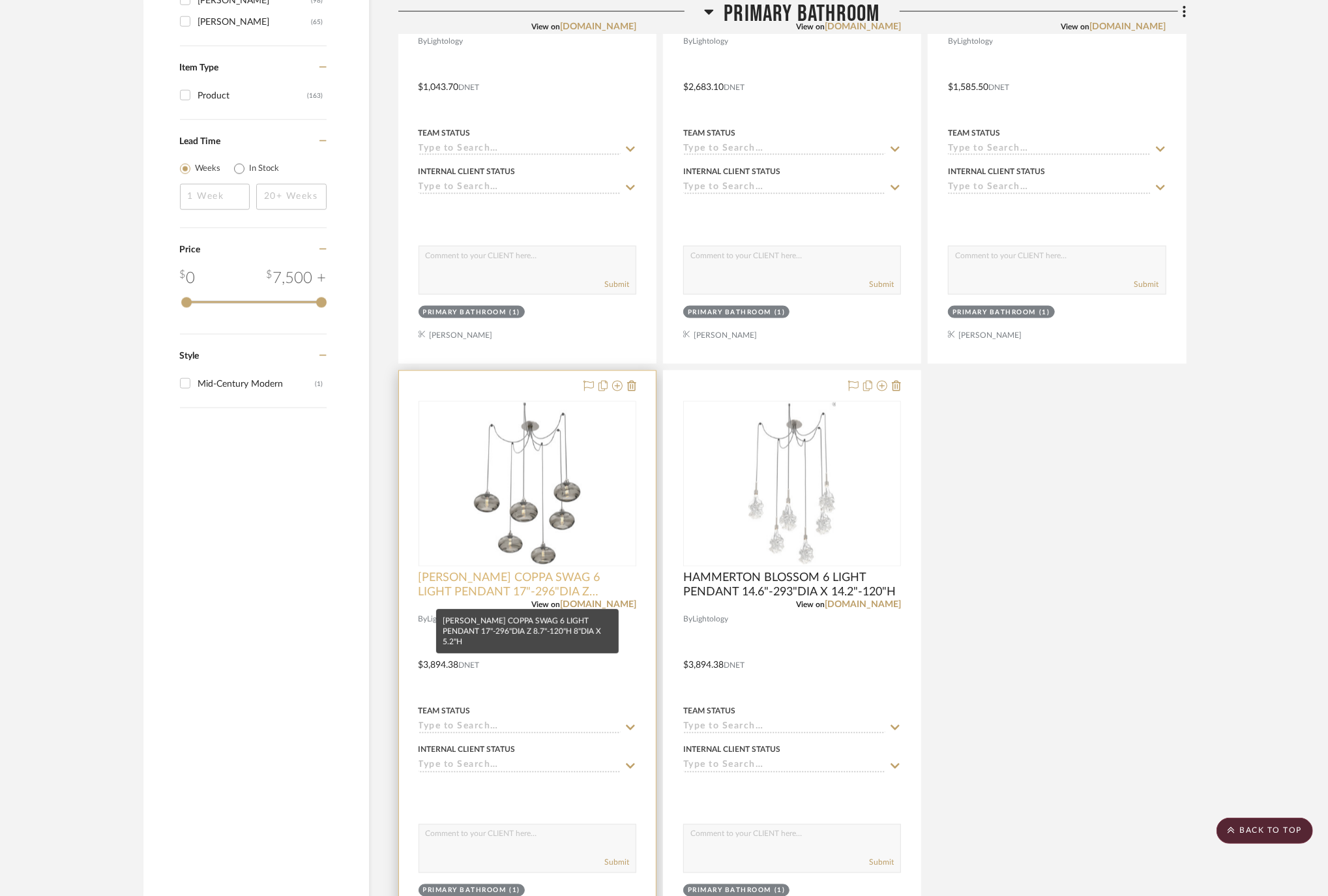
click at [585, 580] on span "[PERSON_NAME] COPPA SWAG 6 LIGHT PENDANT 17"-296"DIA Z 8.7"-120"H 8"DIA X 5.2"H" at bounding box center [526, 584] width 217 height 29
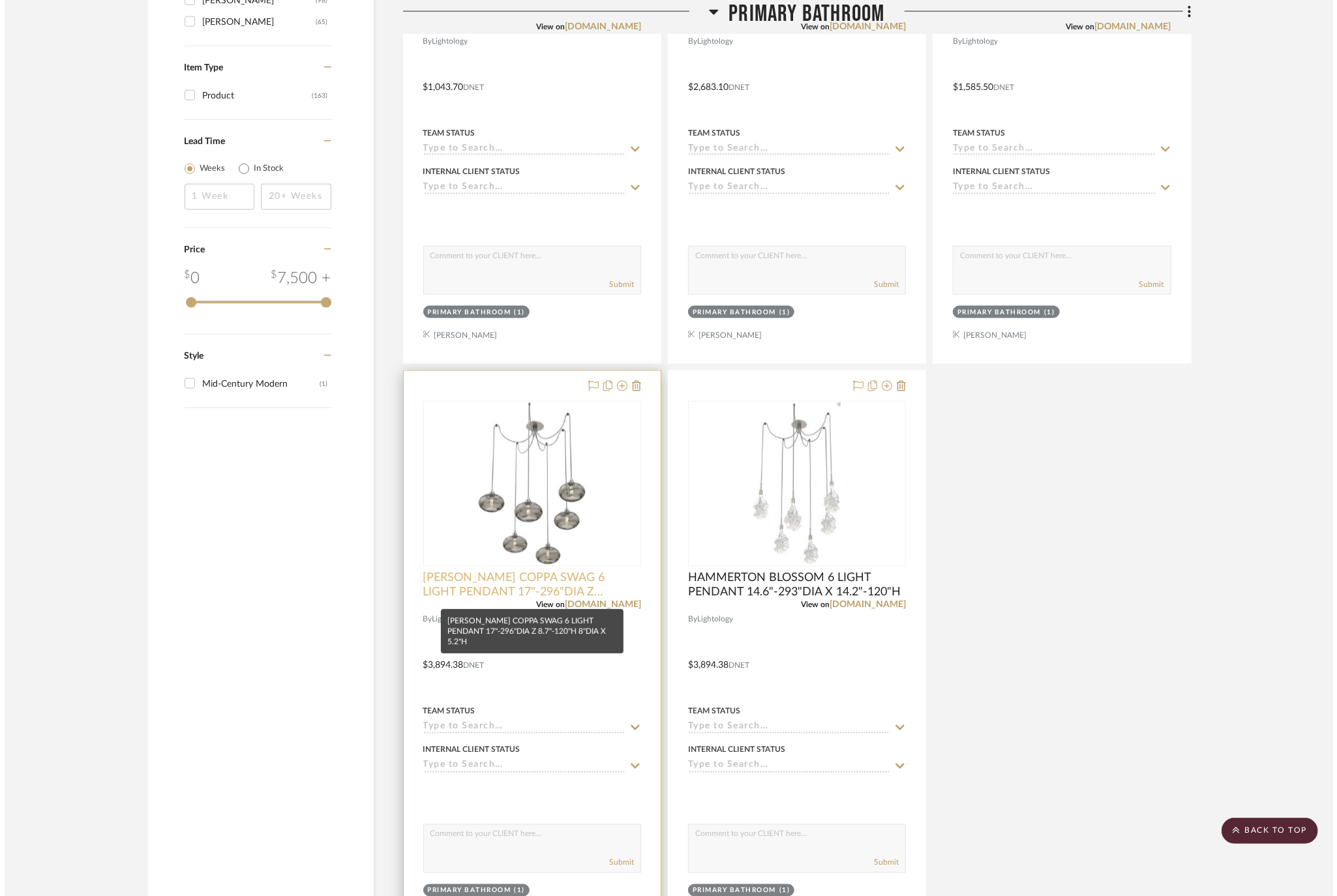
scroll to position [0, 0]
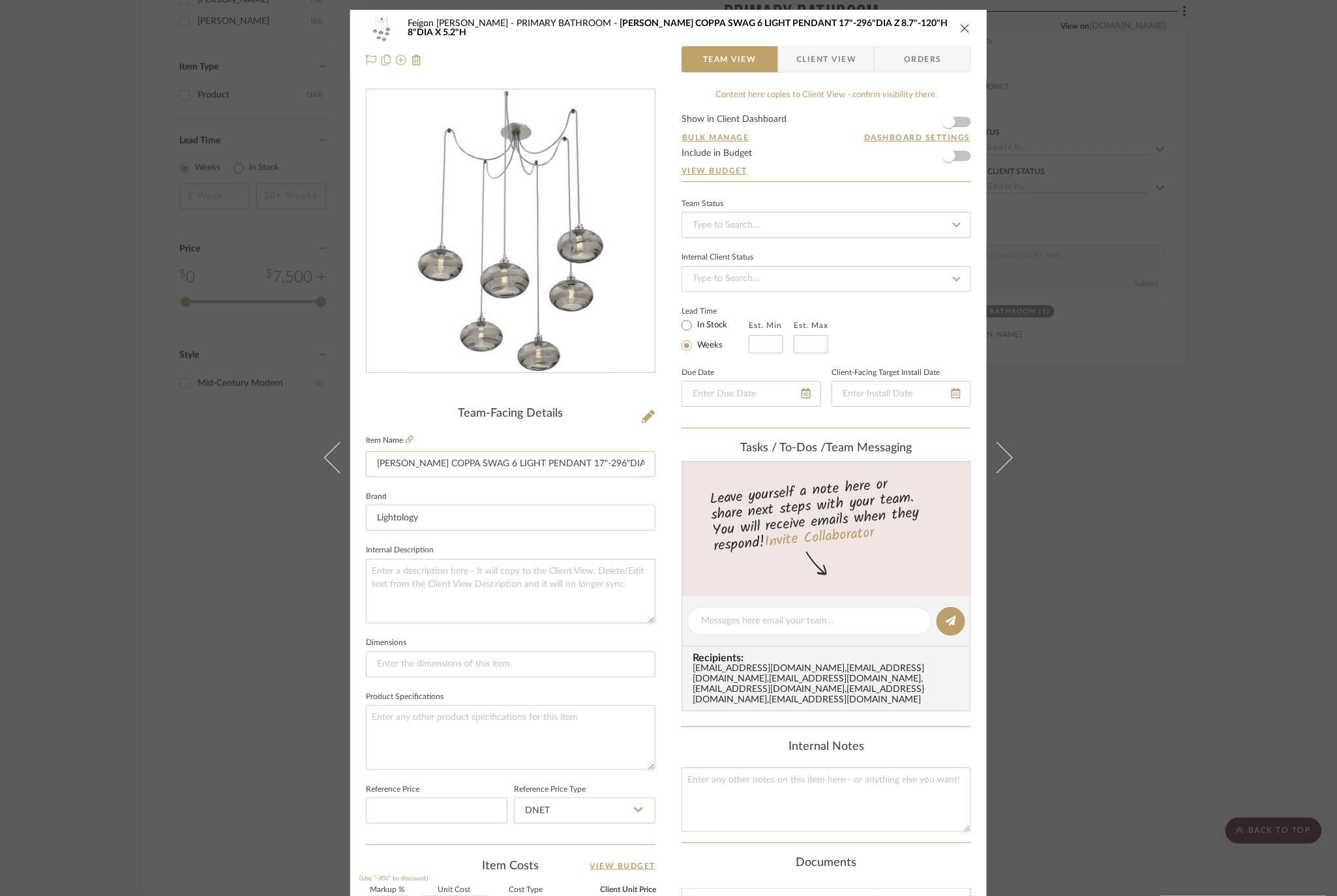
click at [518, 462] on input "HAMMERTON COPPA SWAG 6 LIGHT PENDANT 17"-296"DIA Z 8.7"-120"H 8"DIA X 5.2"H" at bounding box center [511, 464] width 289 height 26
drag, startPoint x: 468, startPoint y: 459, endPoint x: 497, endPoint y: 462, distance: 29.2
click at [497, 462] on input "HAMMERTON COPPA SWAG 6 LIGHT PENDANT 17"-296"DIA Z 8.7"-120"H 8"DIA X 5.2"H" at bounding box center [511, 464] width 289 height 26
click at [506, 464] on input "HAMMERTON COPPA 6 LIGHT PENDANT 17"-296"DIA Z 8.7"-120"H 8"DIA X 5.2"H" at bounding box center [511, 464] width 289 height 26
paste input "SWAG"
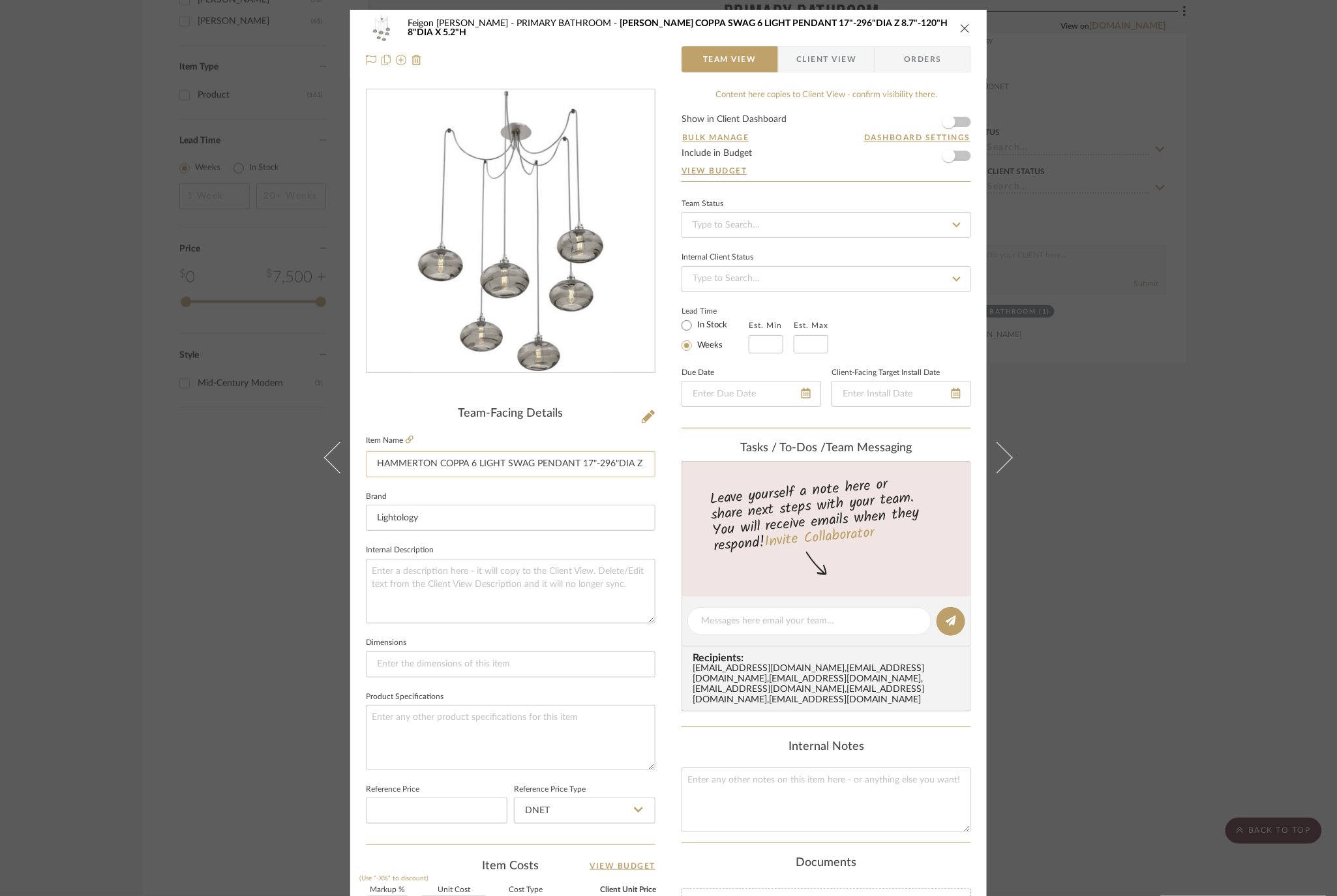
click at [505, 462] on input "HAMMERTON COPPA 6 LIGHT SWAG PENDANT 17"-296"DIA Z 8.7"-120"H 8"DIA X 5.2"H" at bounding box center [511, 464] width 289 height 26
click at [532, 460] on input "HAMMERTON COPPA 6 LIGHT SWAG PENDANT 17"-296"DIA Z 8.7"-120"H 8"DIA X 5.2"H" at bounding box center [511, 464] width 289 height 26
type input "HAMMERTON COPPA 6 LIGHT SWAG PENDANT 17"-296"DIA Z 8.7"-120"H 8"DIA X 5.2"H"
click at [963, 27] on icon "close" at bounding box center [964, 27] width 10 height 10
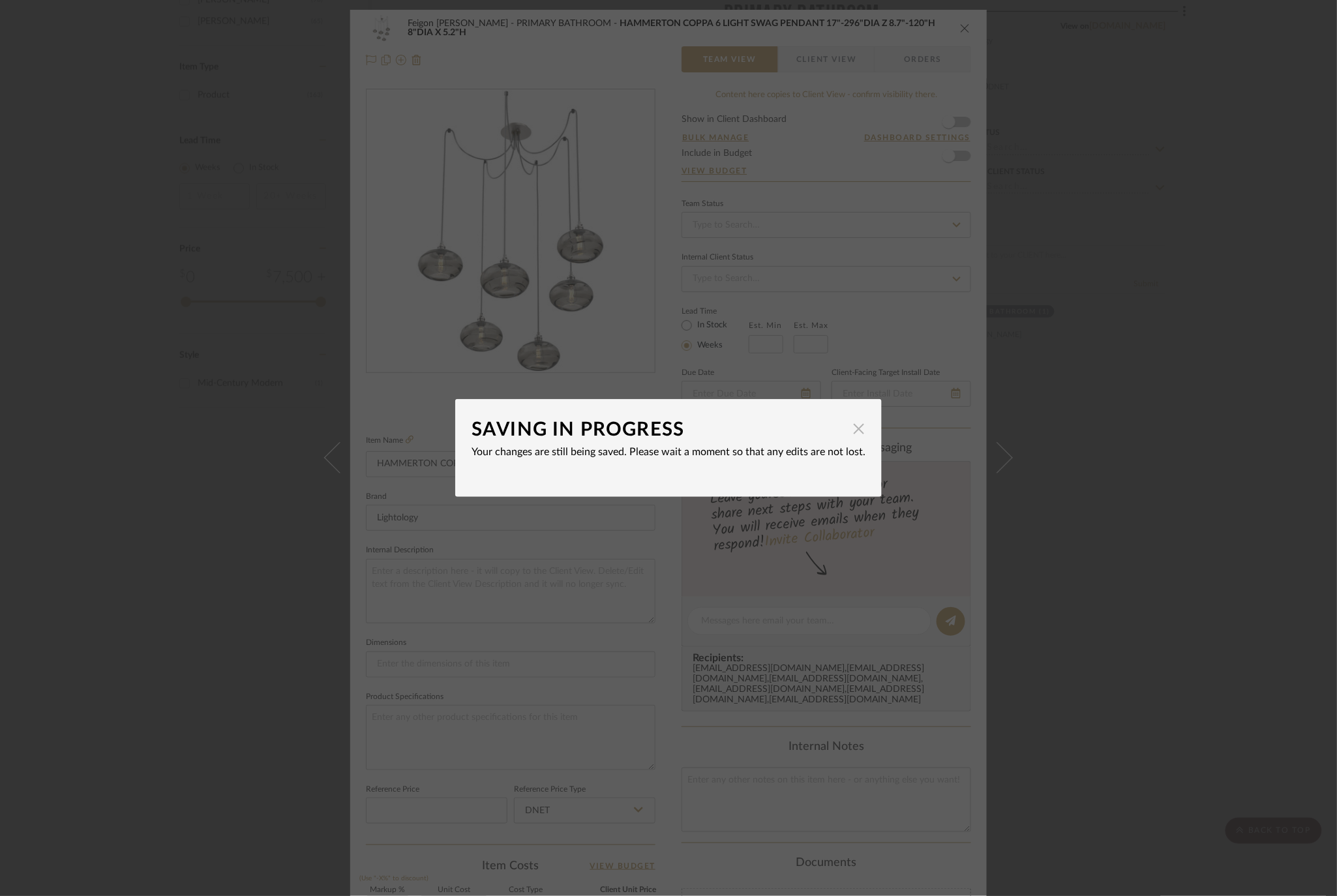
click at [854, 430] on span "button" at bounding box center [859, 428] width 26 height 26
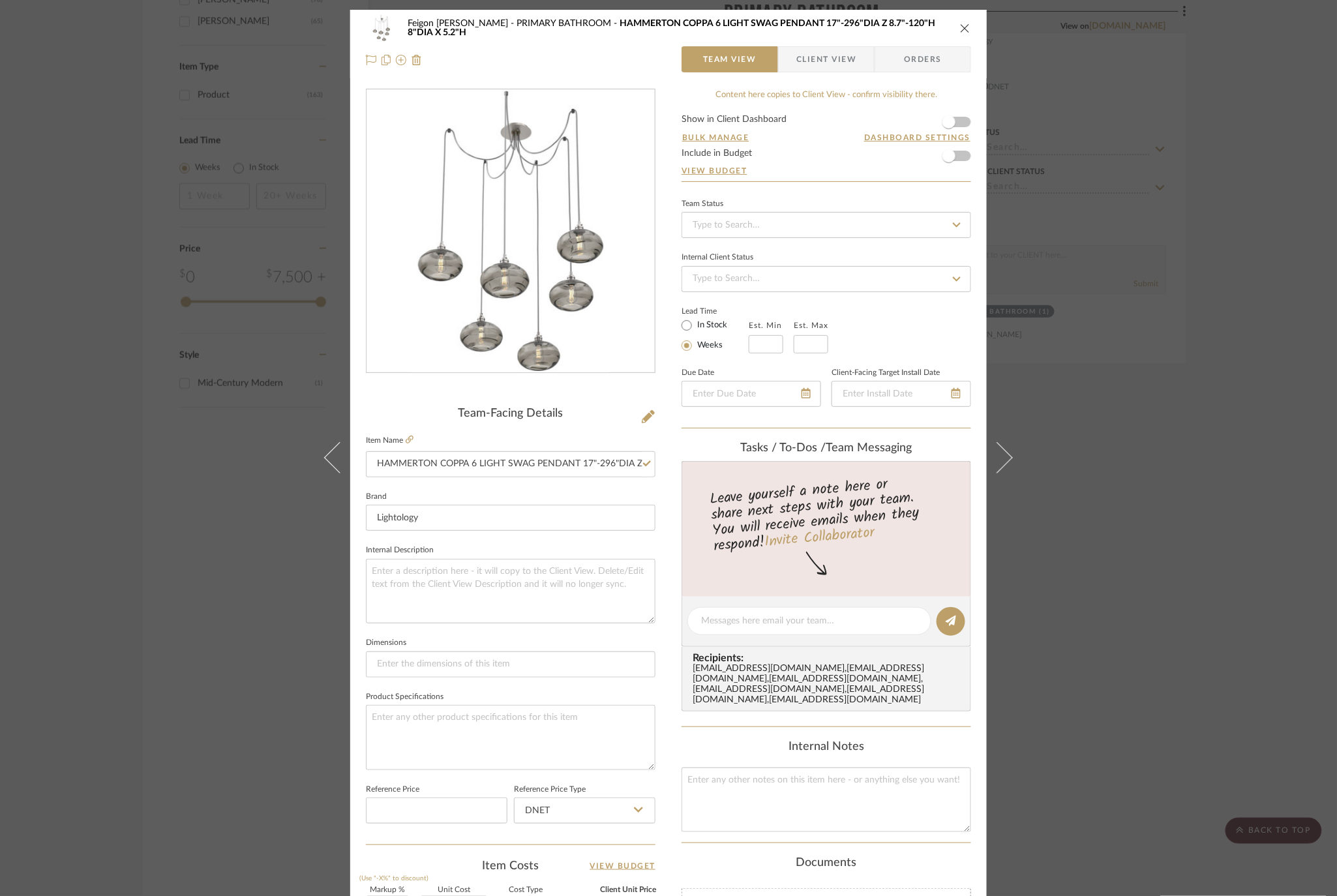
click at [960, 25] on icon "close" at bounding box center [964, 27] width 10 height 10
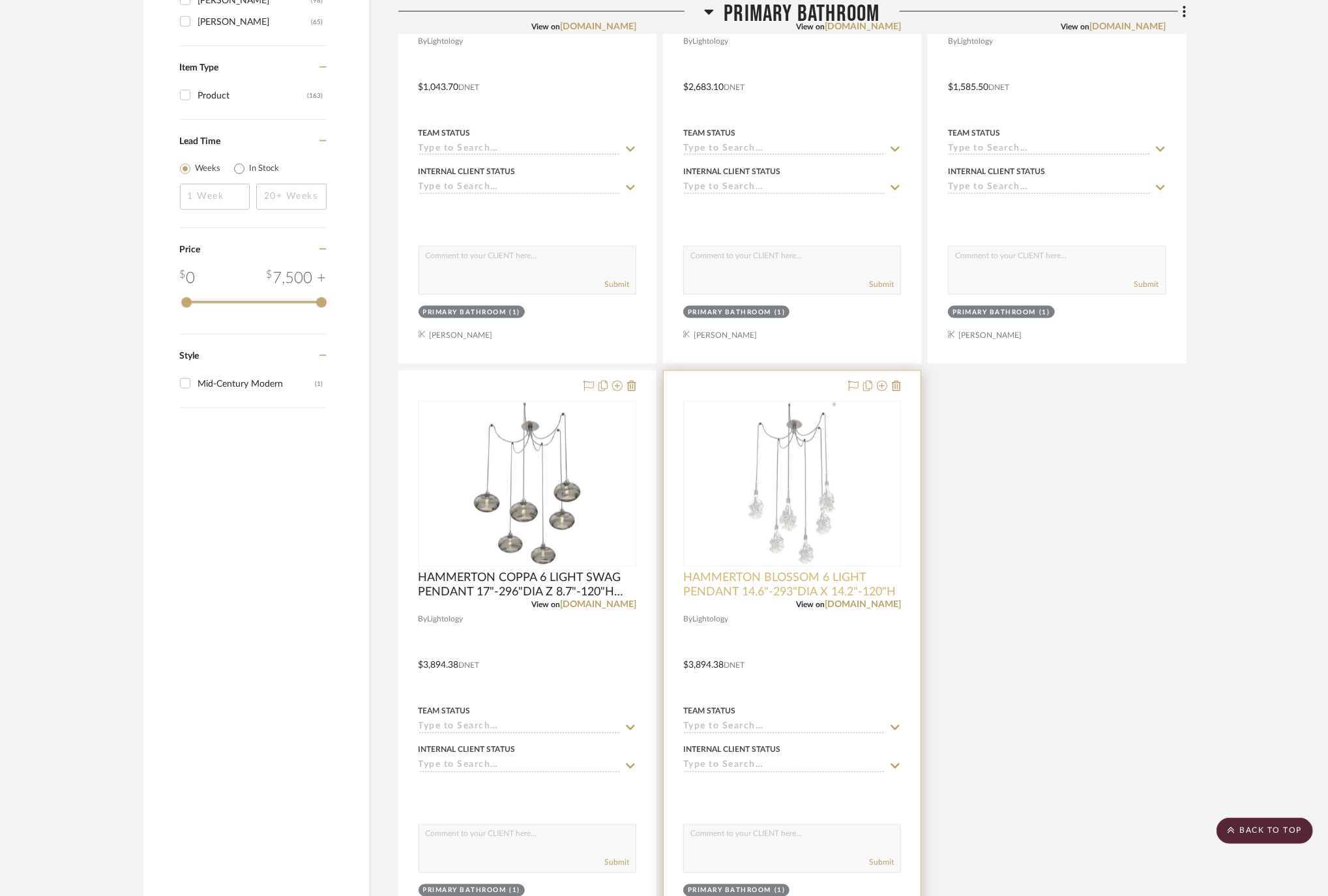
scroll to position [1564, 0]
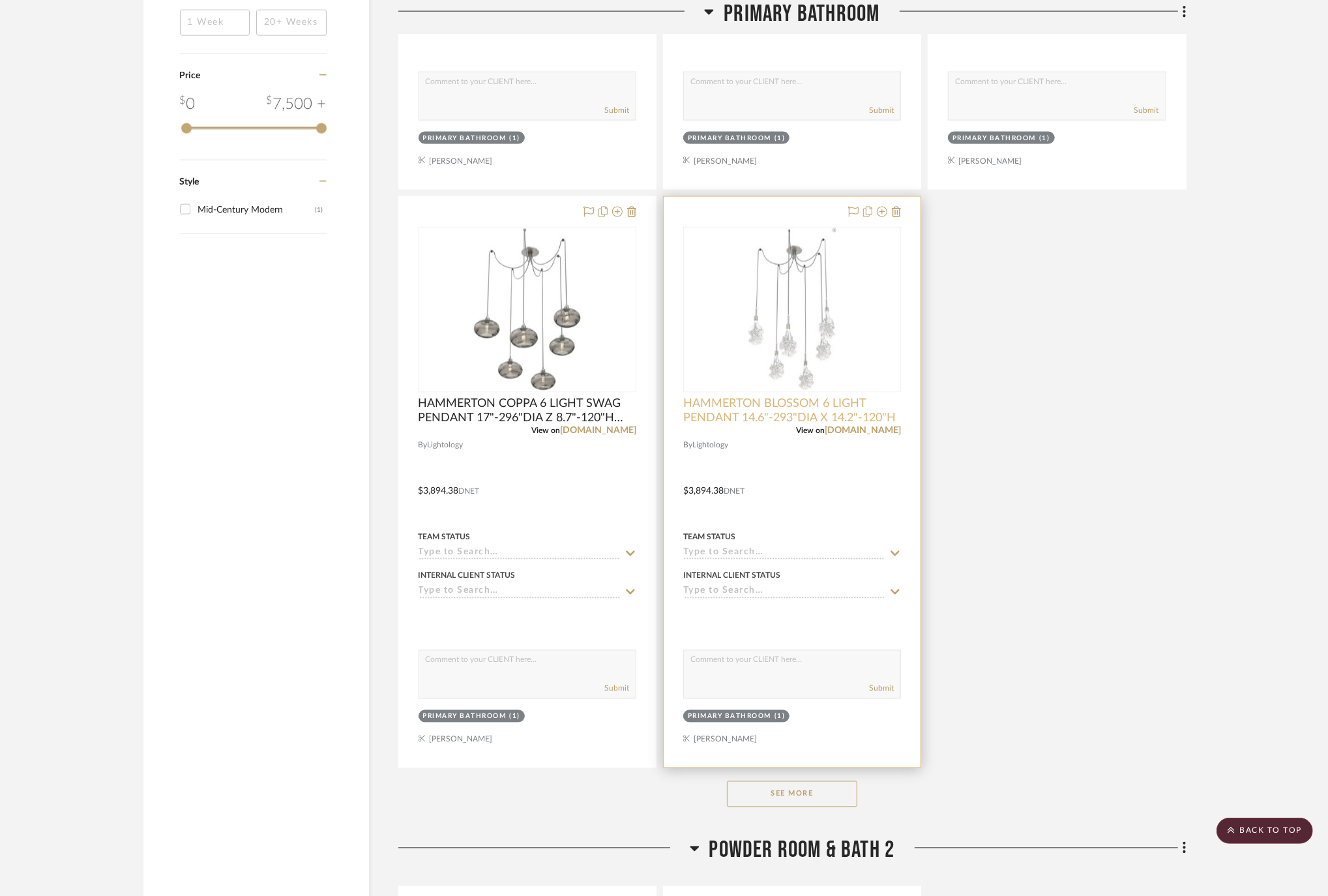
click at [795, 413] on span "HAMMERTON BLOSSOM 6 LIGHT PENDANT 14.6"-293"DIA X 14.2"-120"H" at bounding box center [791, 411] width 217 height 29
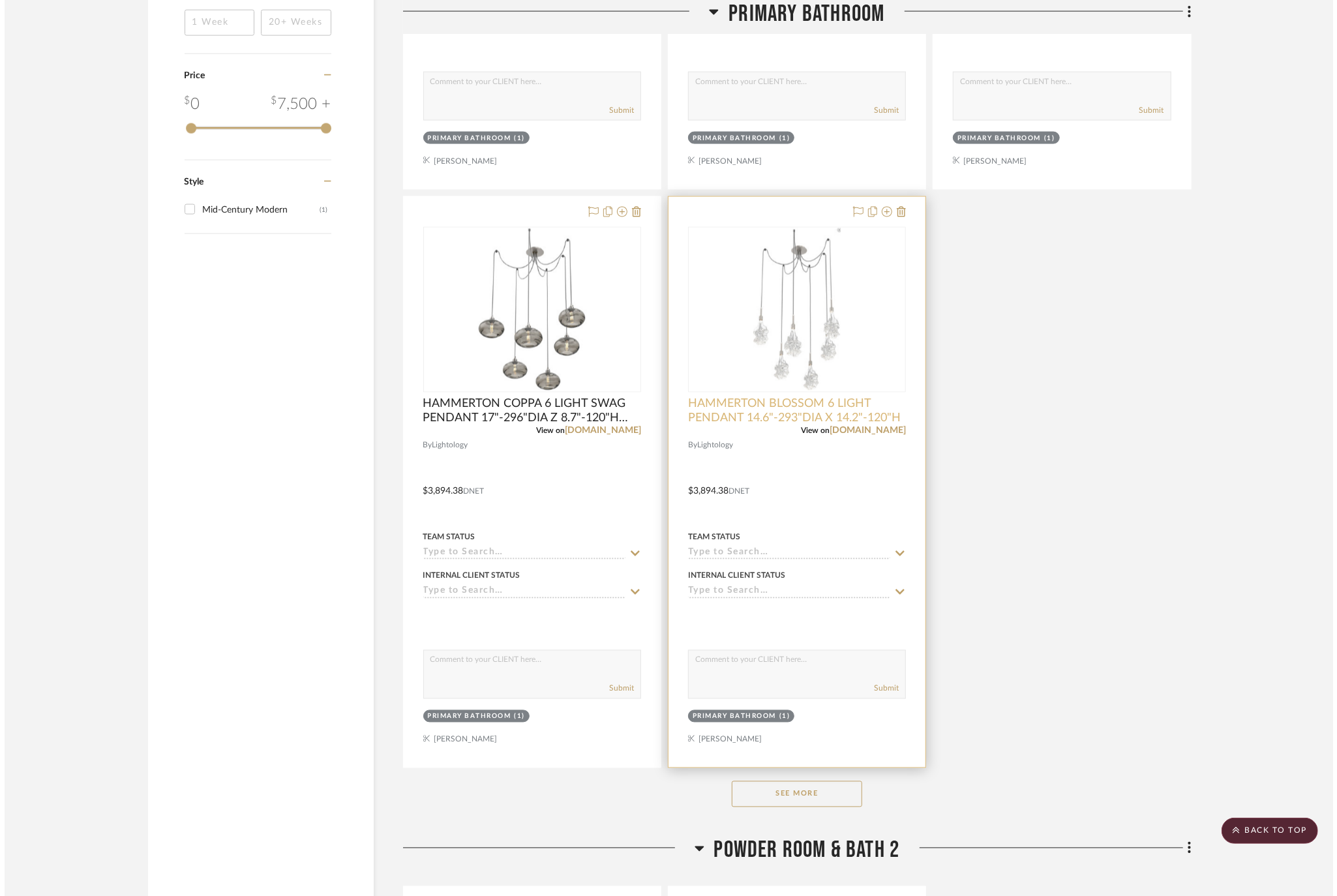
scroll to position [0, 0]
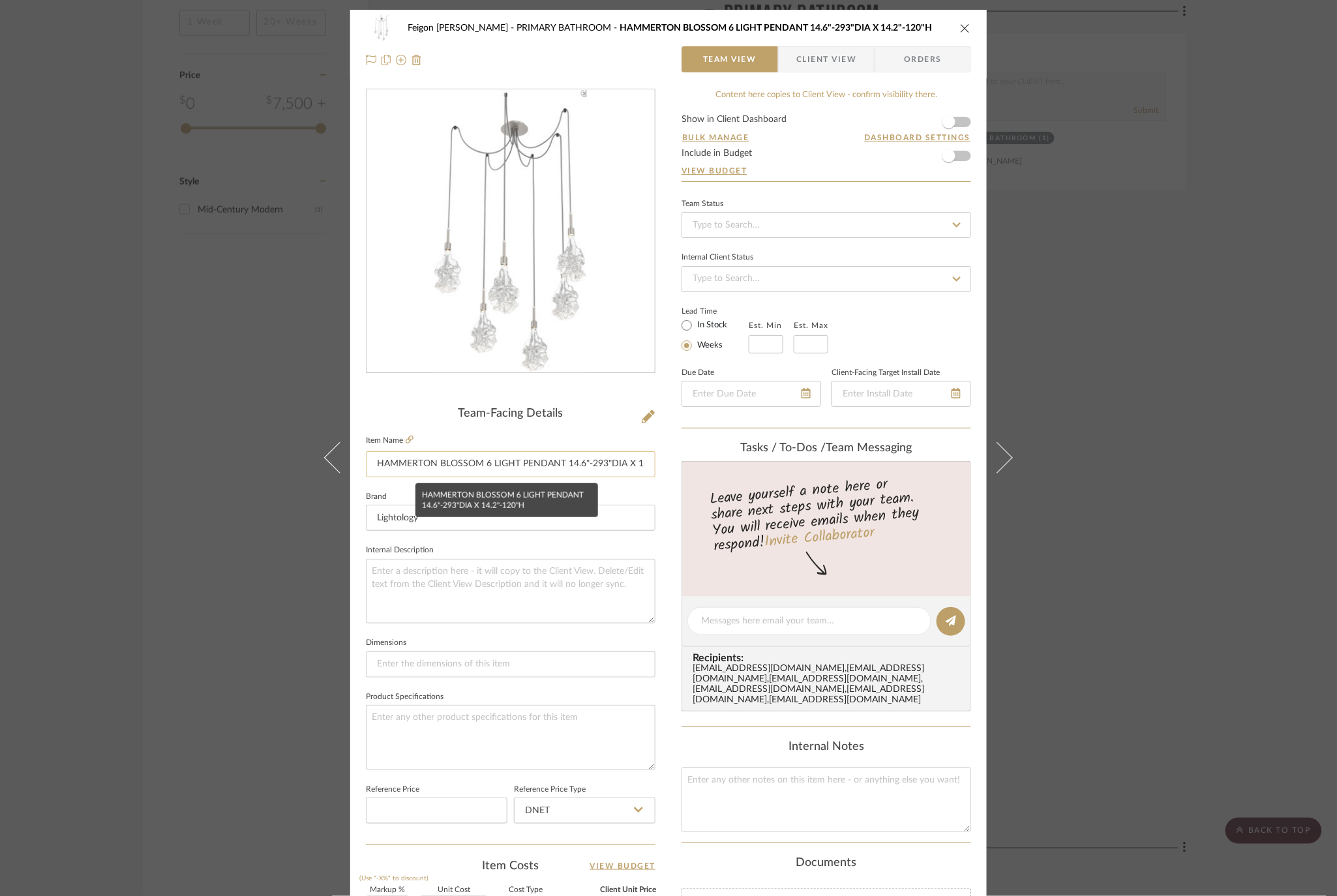
click at [514, 462] on input "HAMMERTON BLOSSOM 6 LIGHT PENDANT 14.6"-293"DIA X 14.2"-120"H" at bounding box center [511, 464] width 289 height 26
paste input "SWAG"
type input "HAMMERTON BLOSSOM 6 LIGHT SWAG PENDANT 14.6"-293"DIA X 14.2"-120"H"
click at [965, 20] on div "Feigon Bialer PRIMARY BATHROOM HAMMERTON BLOSSOM 6 LIGHT PENDANT 14.6"-293"DIA …" at bounding box center [668, 28] width 605 height 26
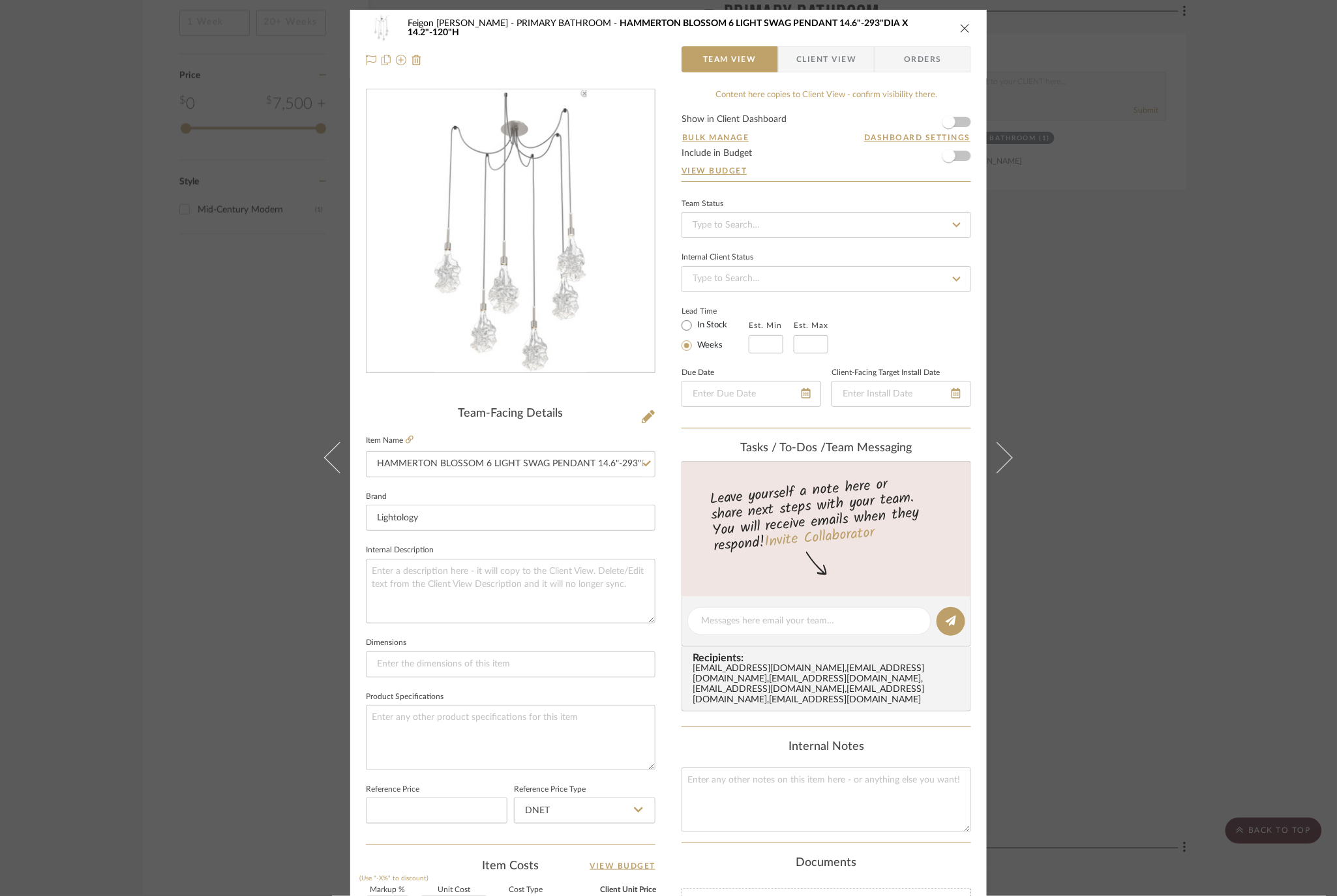
click at [963, 24] on icon "close" at bounding box center [964, 27] width 10 height 10
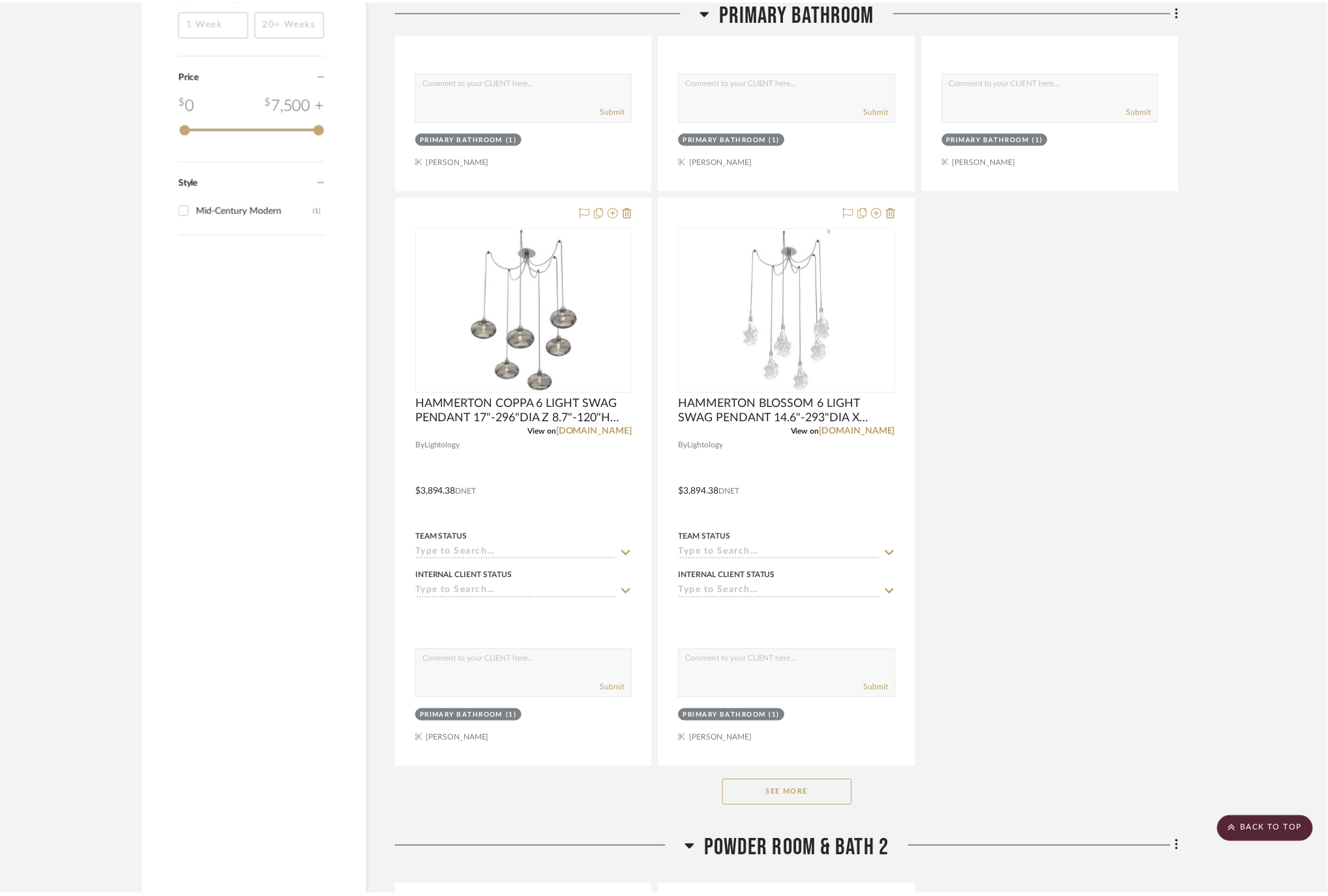
scroll to position [1564, 0]
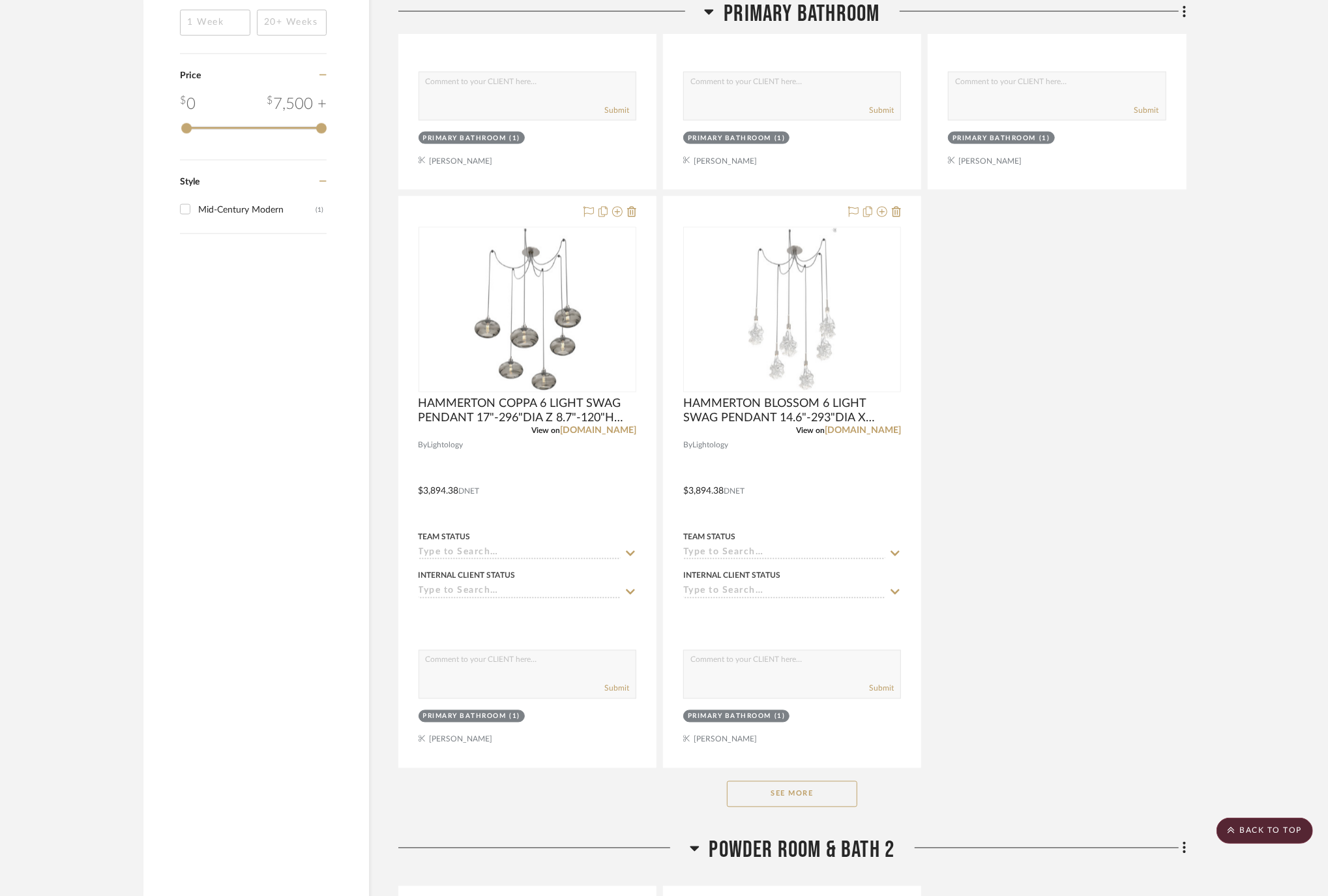
click at [809, 797] on button "See More" at bounding box center [792, 794] width 131 height 26
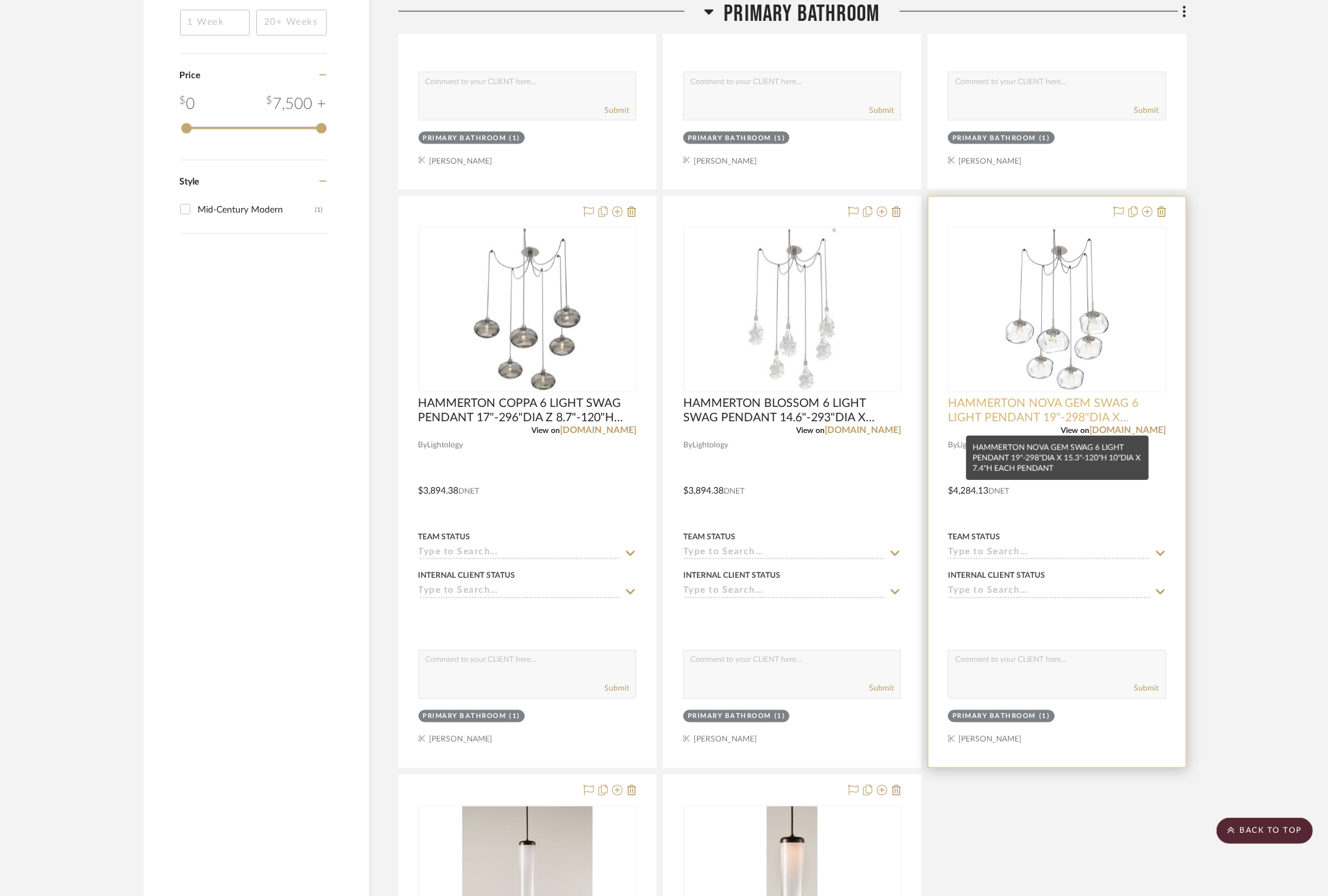
click at [1057, 414] on span "HAMMERTON NOVA GEM SWAG 6 LIGHT PENDANT 19"-298"DIA X 15.3"-120"H 10"DIA X 7.4"…" at bounding box center [1056, 411] width 217 height 29
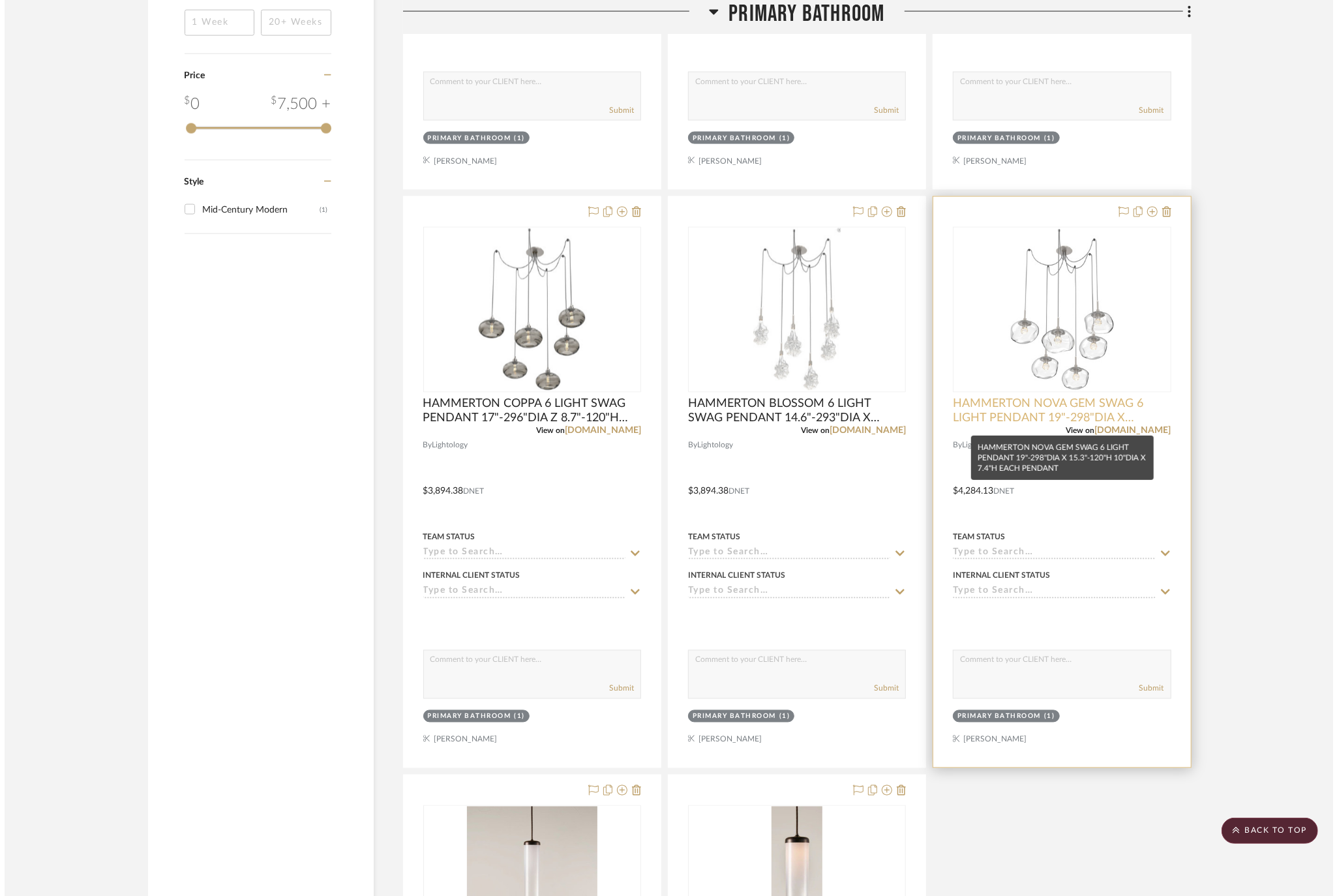
scroll to position [0, 0]
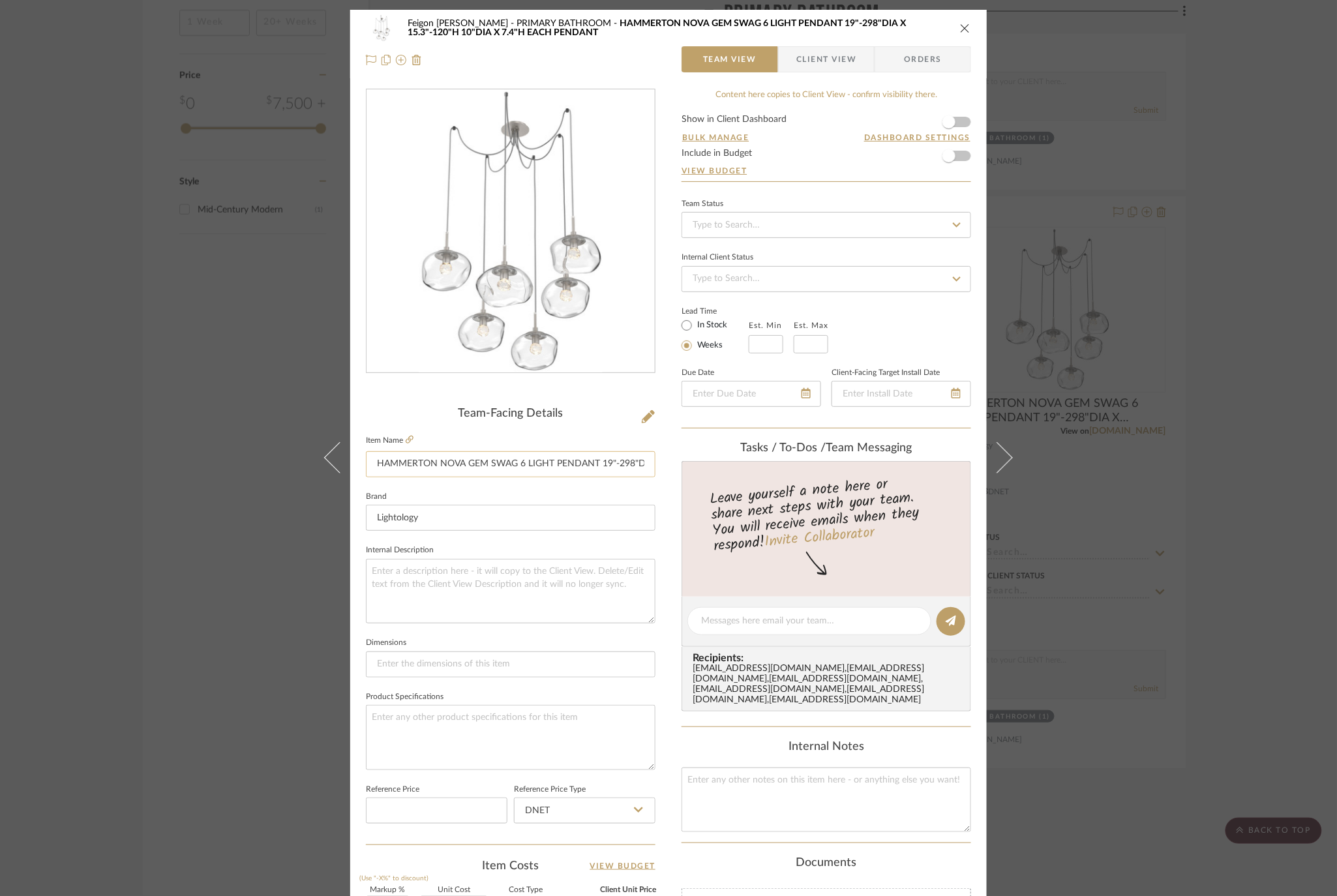
drag, startPoint x: 487, startPoint y: 460, endPoint x: 512, endPoint y: 462, distance: 25.1
click at [512, 462] on input "HAMMERTON NOVA GEM SWAG 6 LIGHT PENDANT 19"-298"DIA X 15.3"-120"H 10"DIA X 7.4"…" at bounding box center [511, 464] width 289 height 26
click at [520, 464] on input "HAMMERTON NOVA GEM 6 LIGHT PENDANT 19"-298"DIA X 15.3"-120"H 10"DIA X 7.4"H EAC…" at bounding box center [511, 464] width 289 height 26
paste input "SWAG"
type input "HAMMERTON NOVA GEM 6 LIGHT SWAG PENDANT 19"-298"DIA X 15.3"-120"H 10"DIA X 7.4"…"
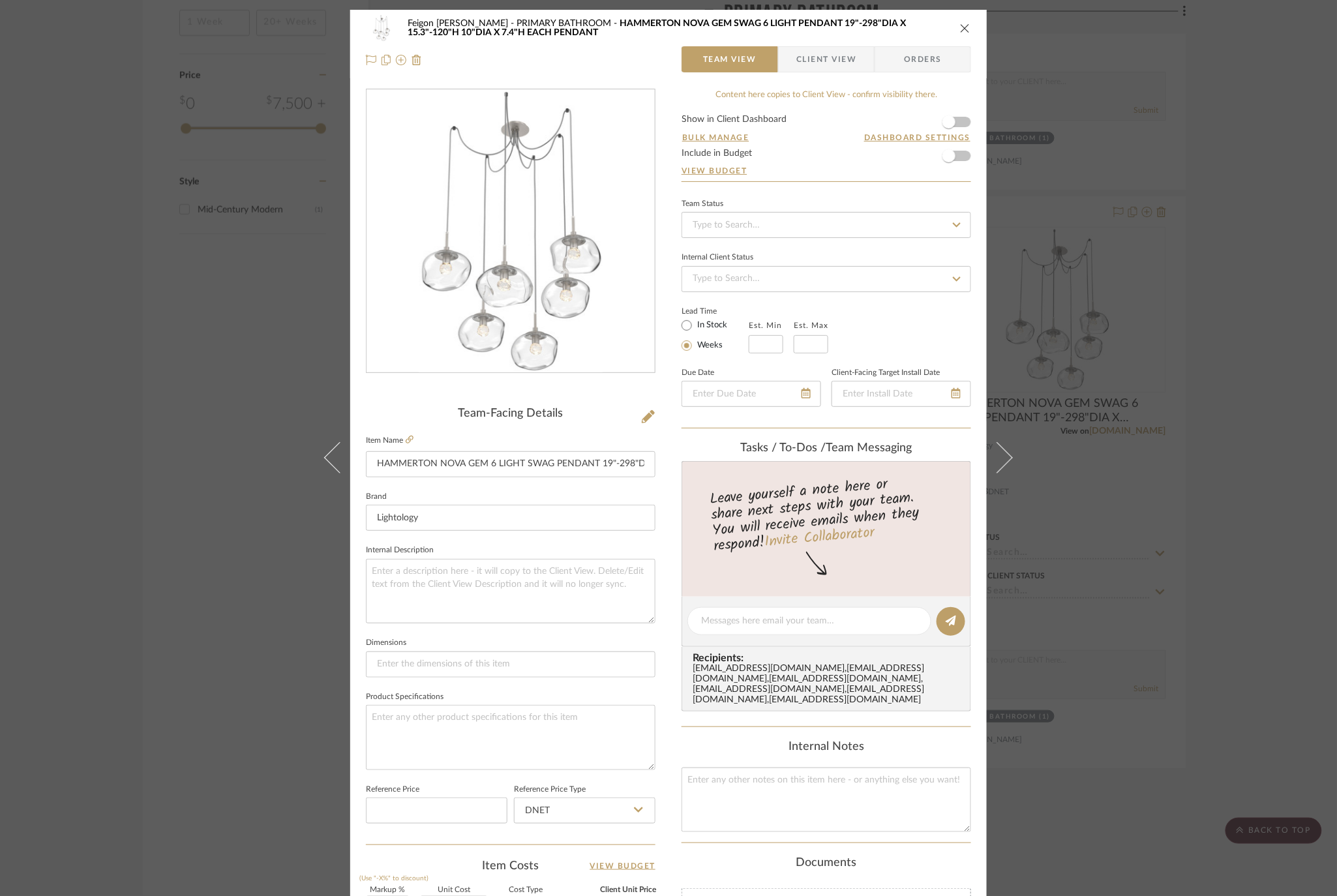
click at [963, 26] on icon "close" at bounding box center [964, 27] width 10 height 10
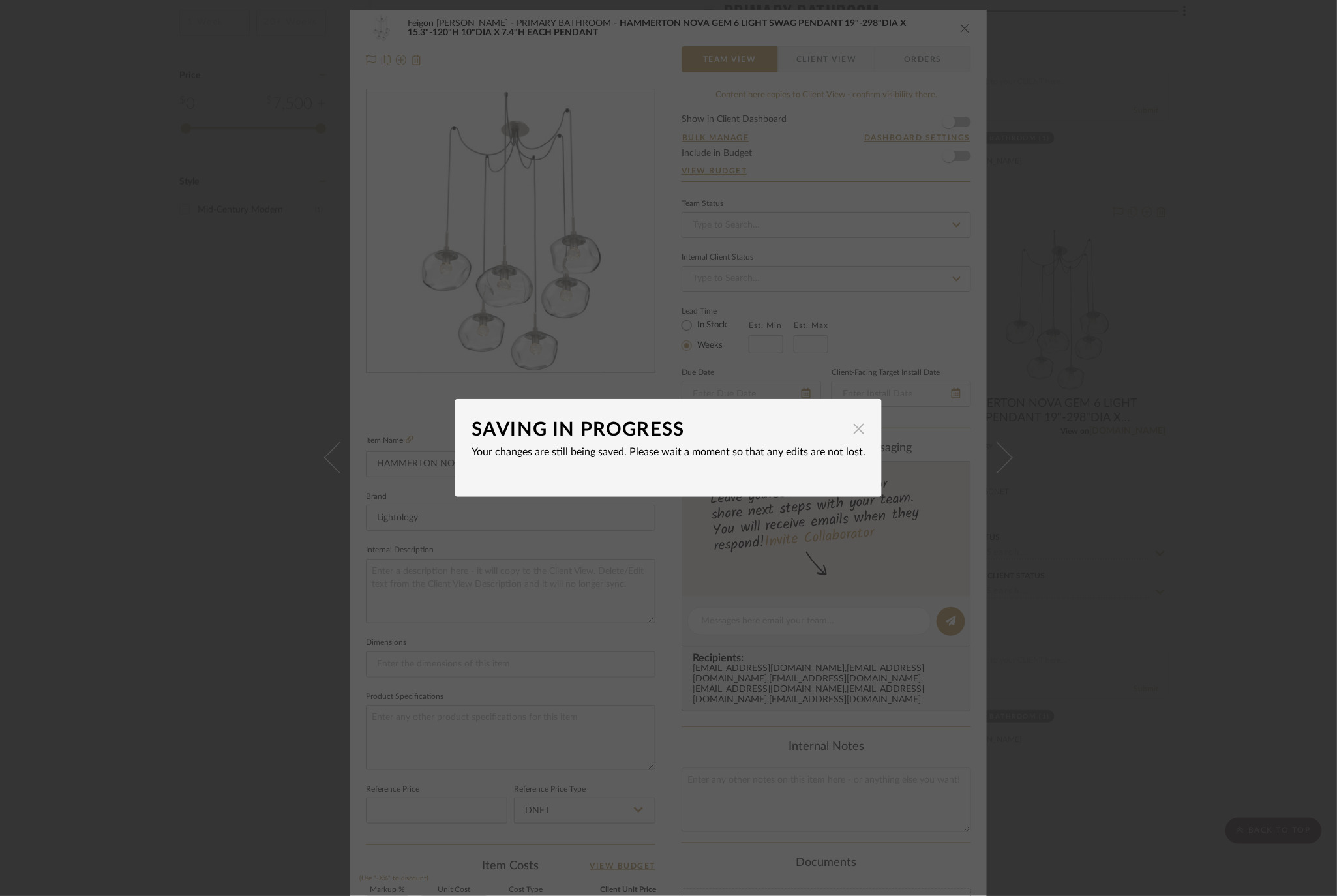
click at [857, 418] on span "button" at bounding box center [859, 428] width 26 height 26
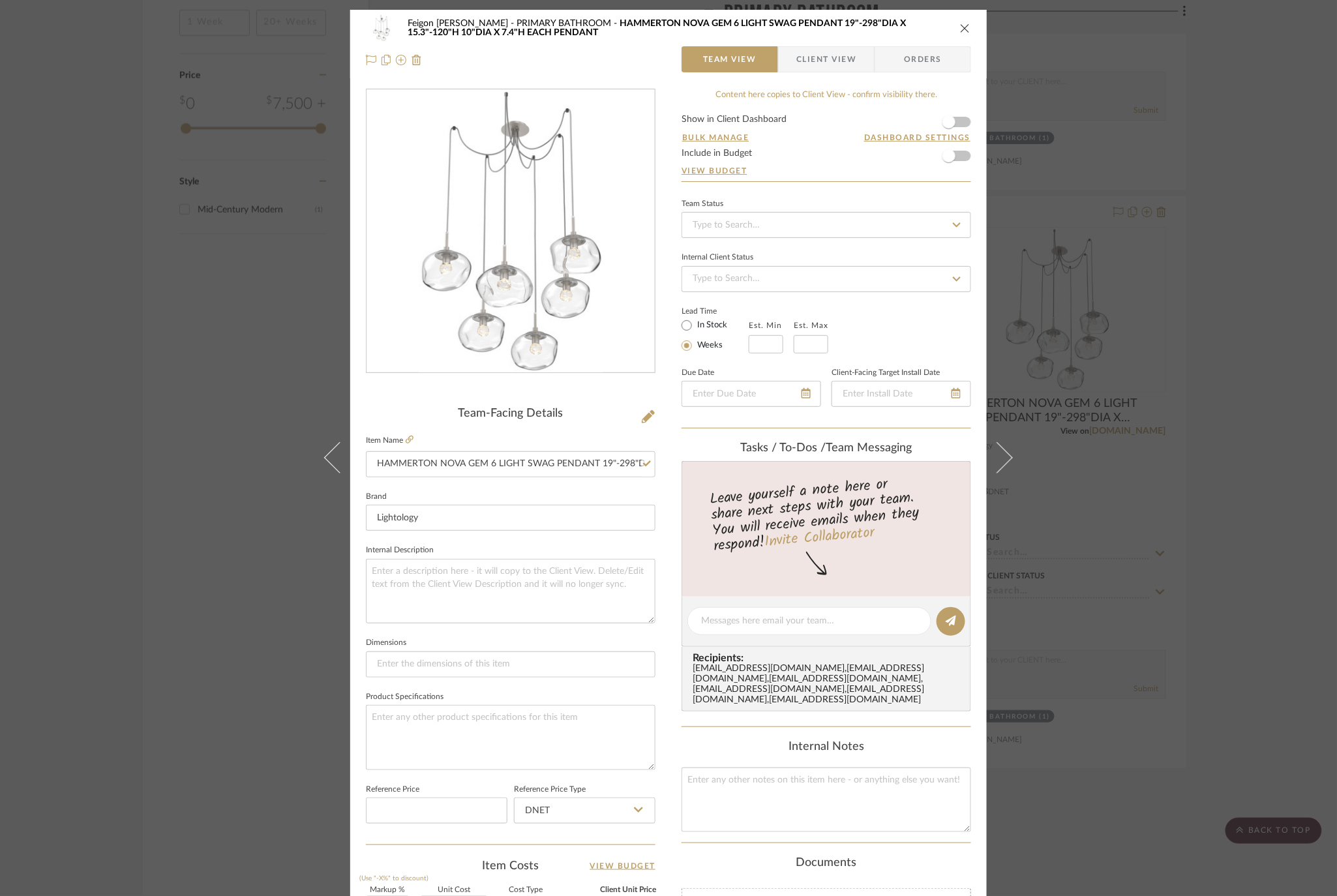
click at [960, 24] on icon "close" at bounding box center [964, 27] width 10 height 10
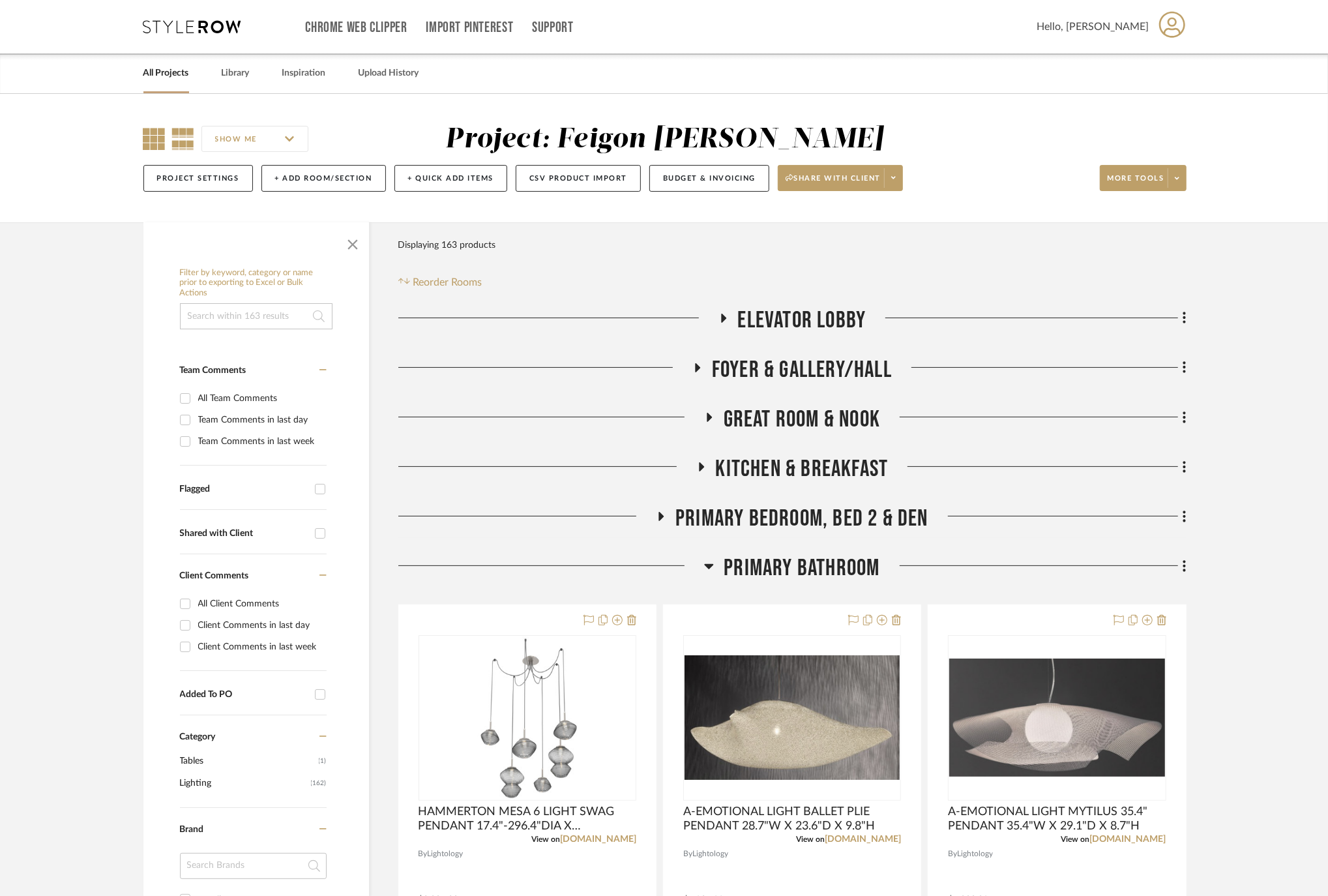
click at [161, 136] on icon at bounding box center [155, 139] width 22 height 22
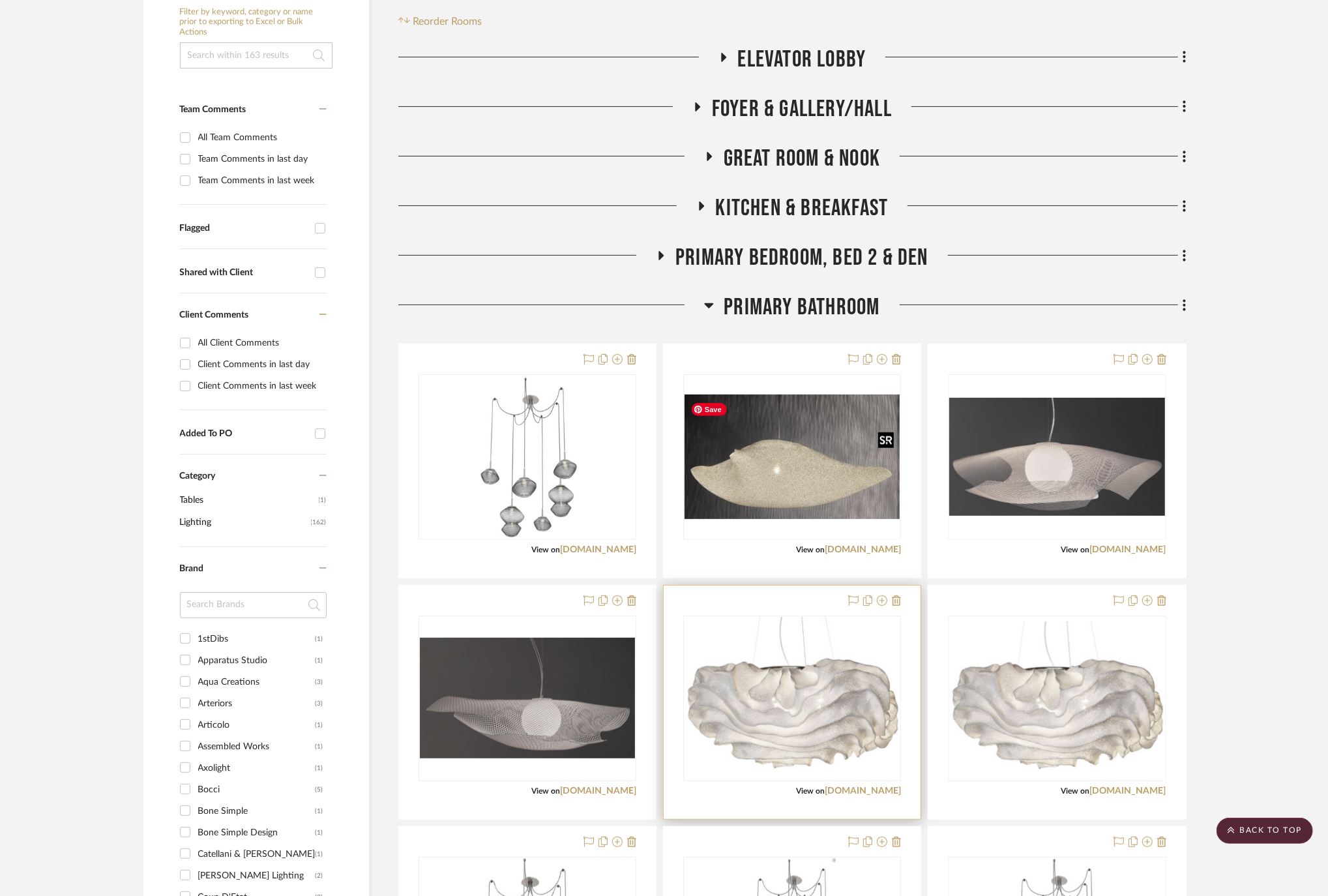
scroll to position [434, 0]
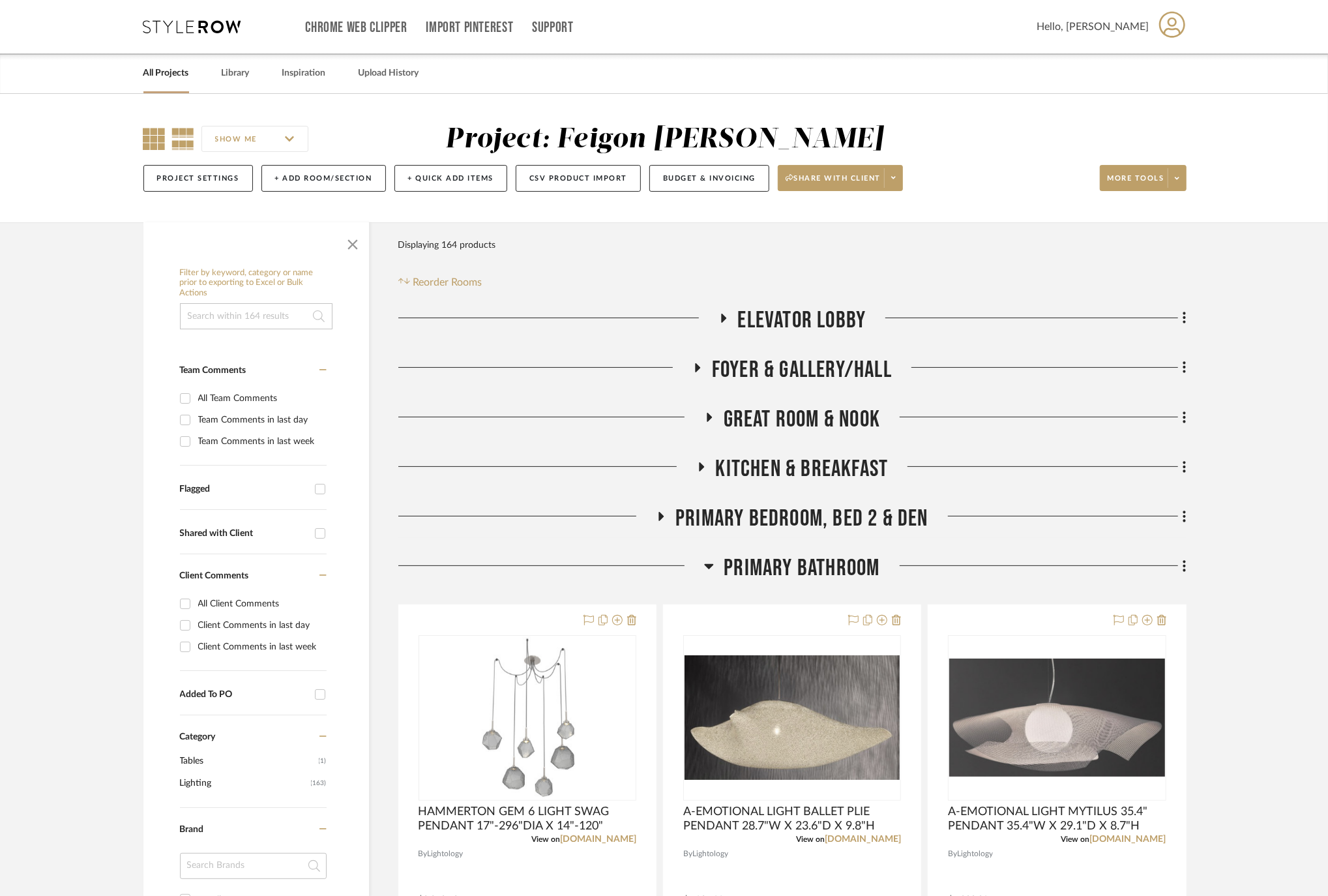
click at [159, 138] on icon at bounding box center [155, 139] width 22 height 22
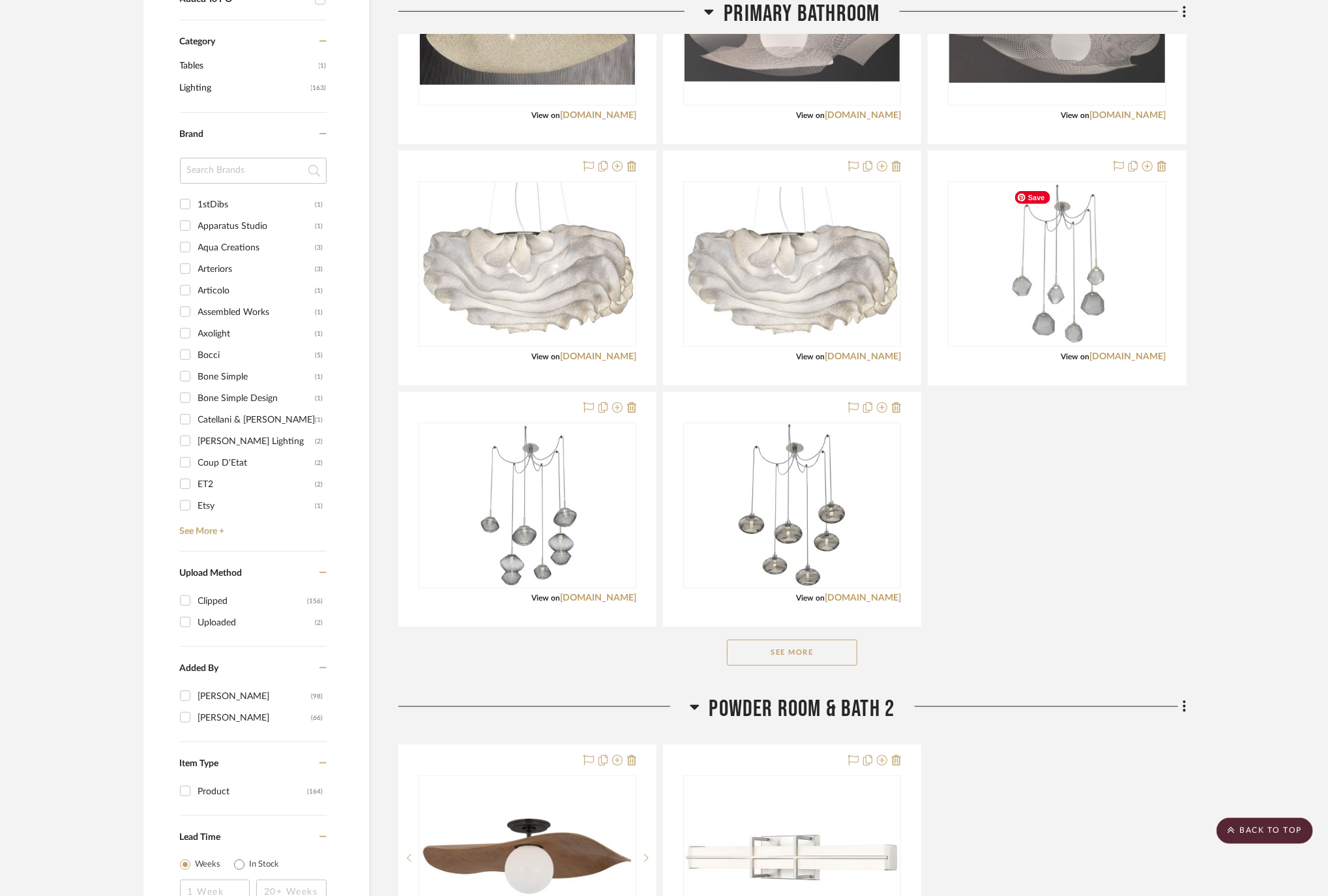
scroll to position [782, 0]
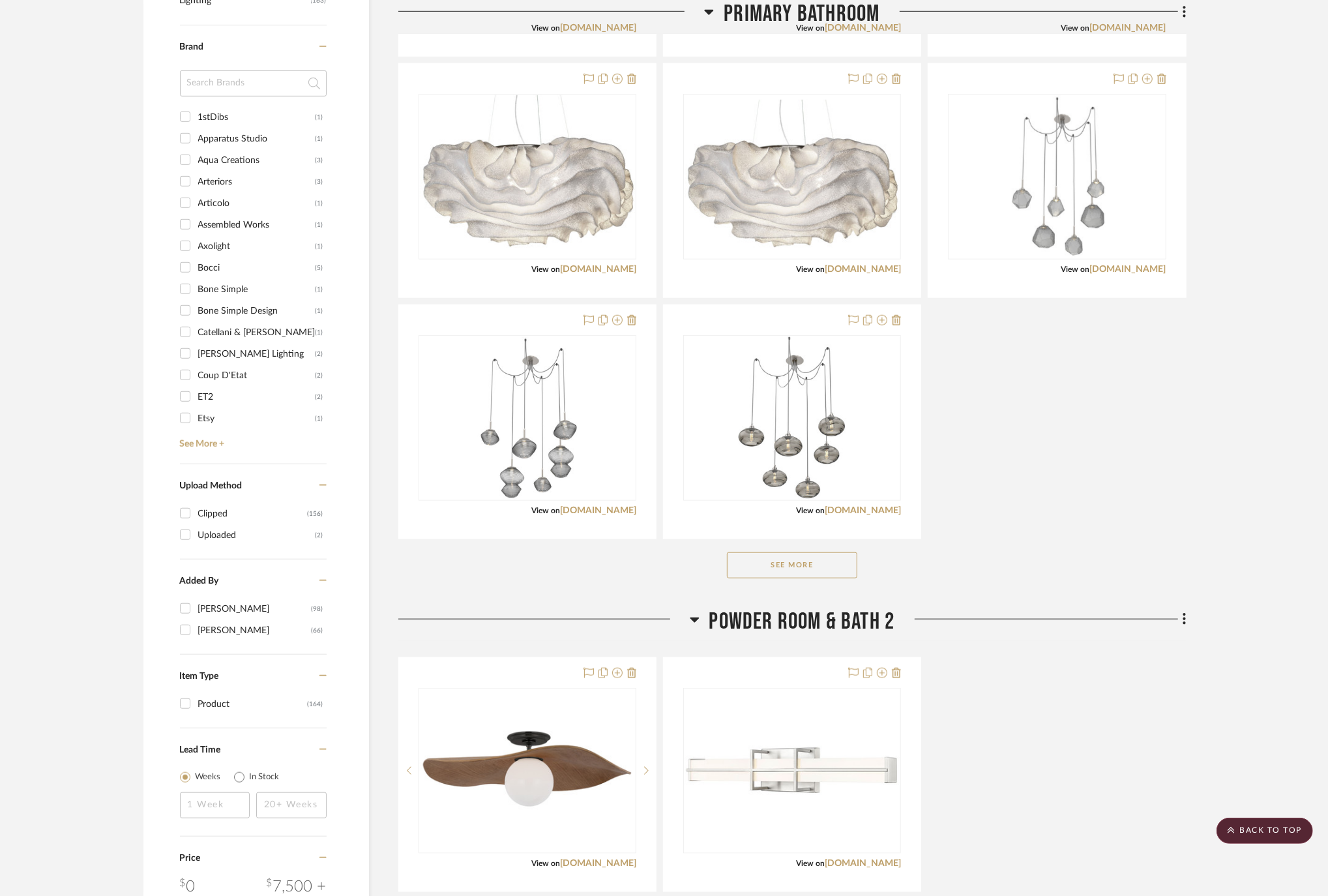
click at [773, 570] on button "See More" at bounding box center [792, 566] width 131 height 26
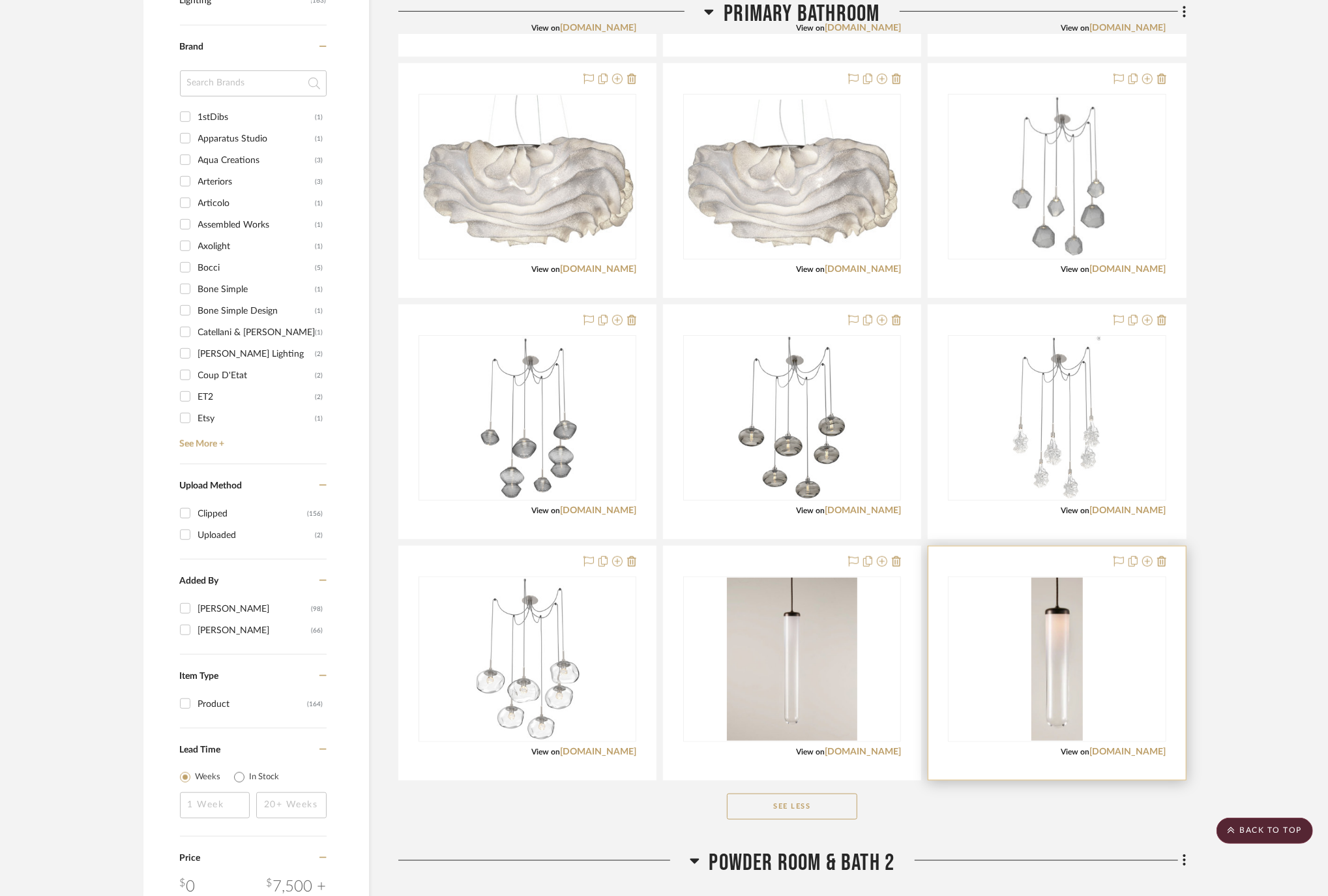
scroll to position [522, 0]
